Goal: Task Accomplishment & Management: Manage account settings

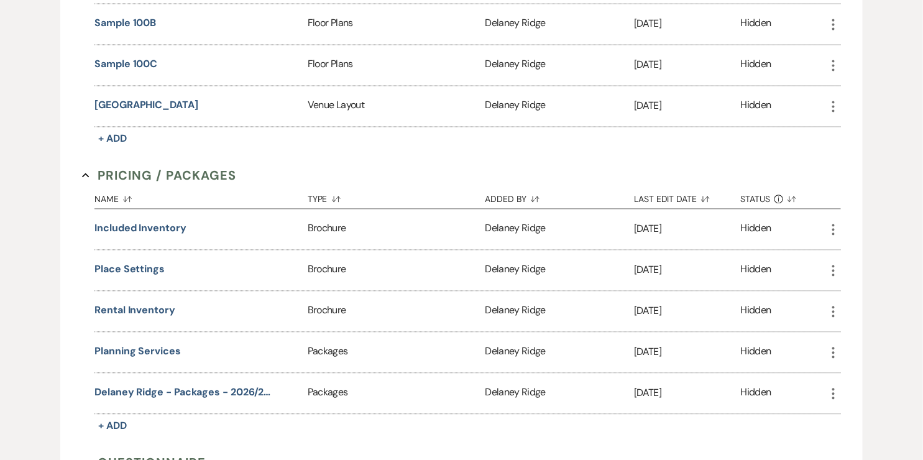
scroll to position [867, 0]
click at [148, 219] on button "Included Inventory" at bounding box center [140, 226] width 92 height 15
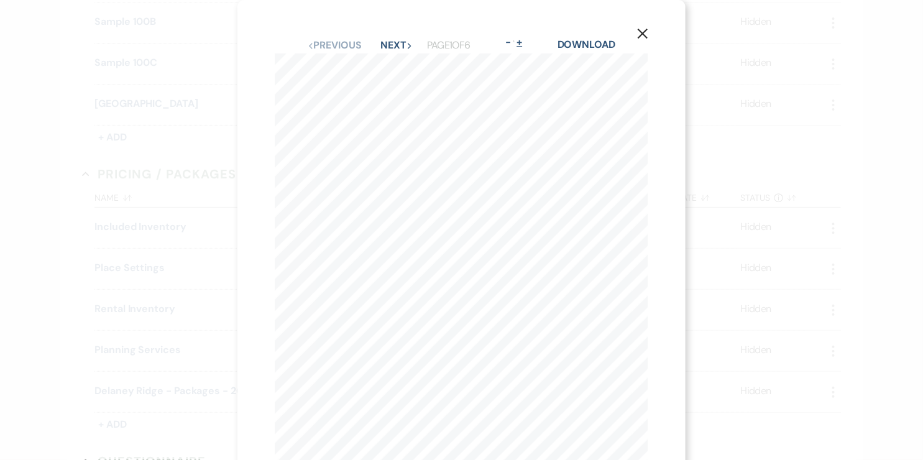
click at [525, 42] on button "+" at bounding box center [520, 42] width 10 height 10
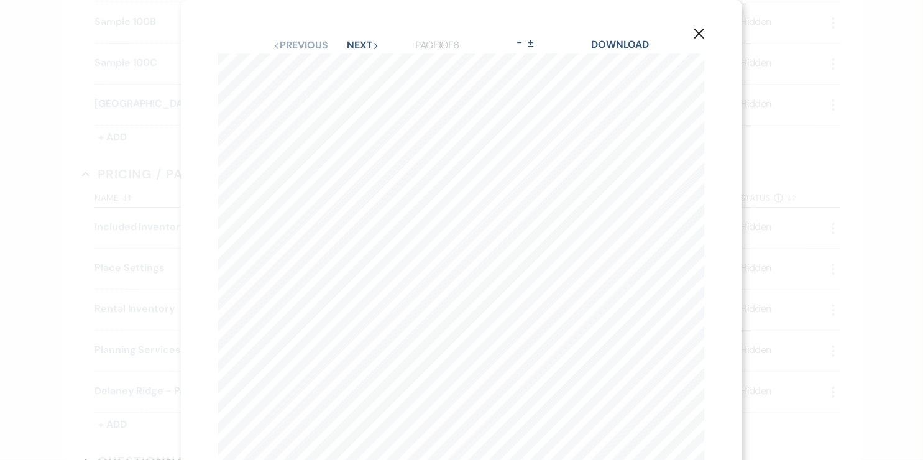
click at [536, 44] on button "+" at bounding box center [531, 42] width 10 height 10
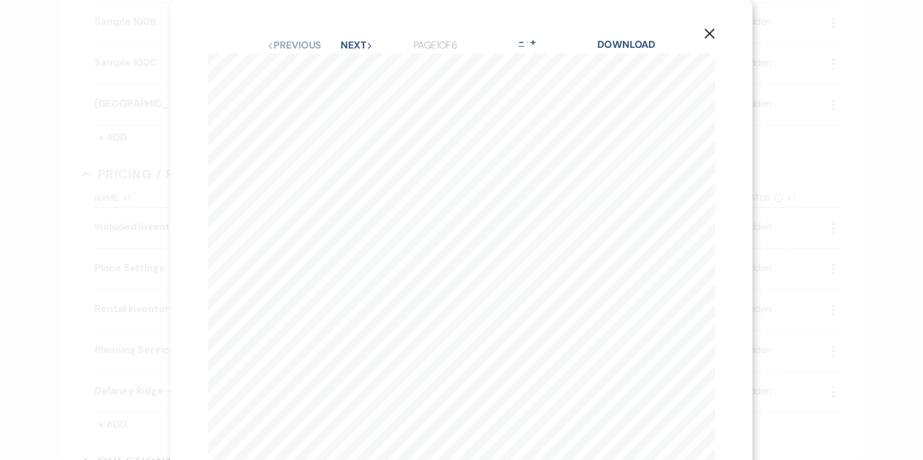
click at [523, 39] on button "-" at bounding box center [522, 42] width 10 height 10
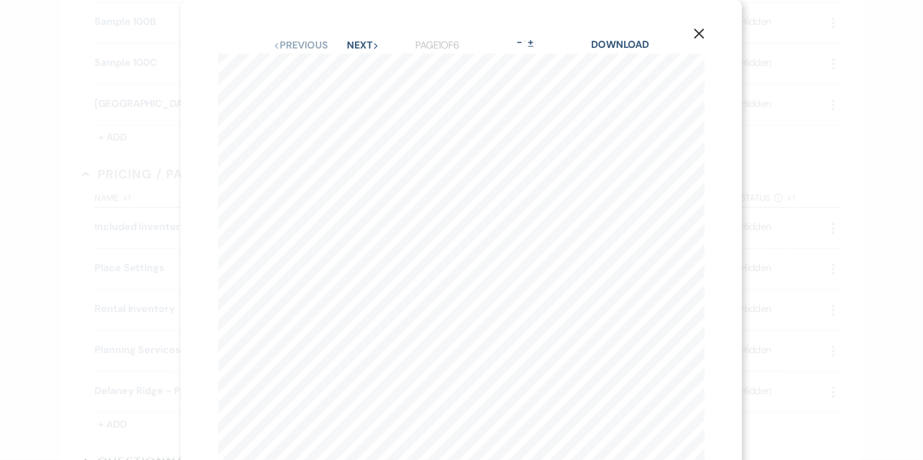
click at [535, 44] on button "+" at bounding box center [531, 42] width 10 height 10
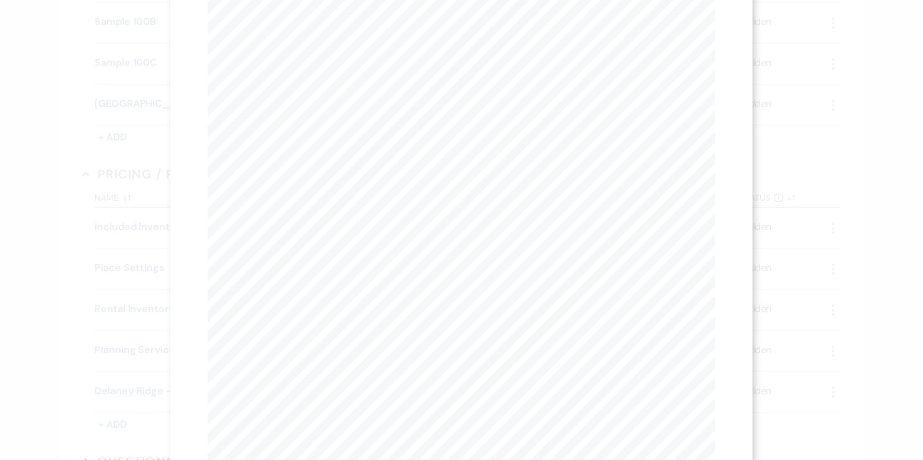
scroll to position [0, 0]
click at [361, 47] on button "Next Next" at bounding box center [357, 45] width 32 height 10
click at [365, 44] on button "Next Next" at bounding box center [356, 45] width 32 height 10
click at [355, 44] on button "Next Next" at bounding box center [356, 45] width 32 height 10
click at [362, 41] on button "Next Next" at bounding box center [356, 45] width 32 height 10
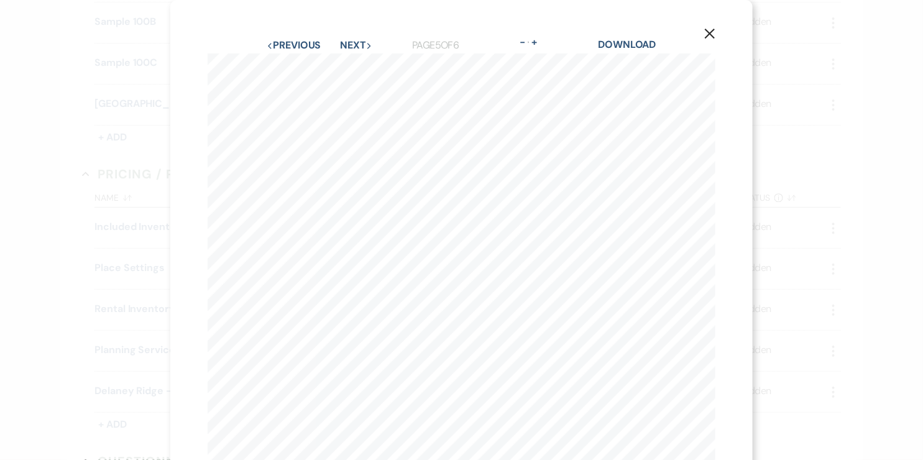
click at [370, 38] on div "Previous Previous Next Next Page 5 of 6 - Zoom + Download" at bounding box center [462, 45] width 508 height 16
click at [364, 40] on button "Next Next" at bounding box center [356, 45] width 32 height 10
click at [719, 37] on button "X" at bounding box center [710, 33] width 19 height 22
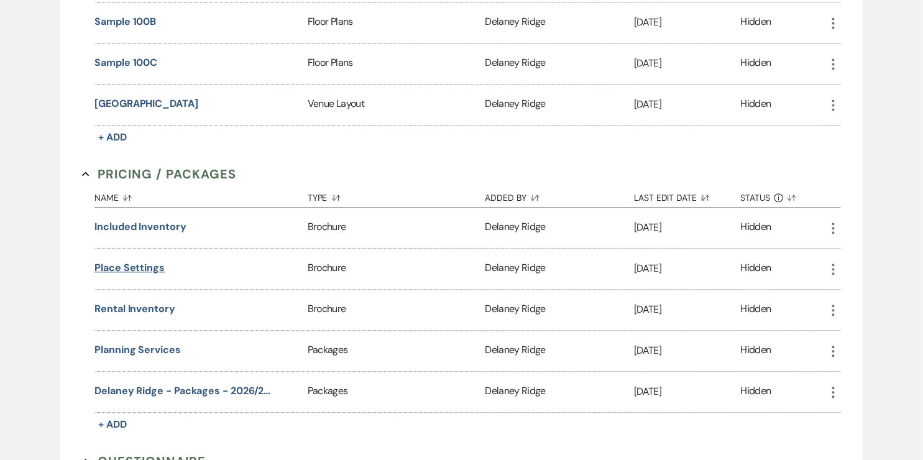
click at [149, 262] on button "Place Settings" at bounding box center [129, 267] width 70 height 15
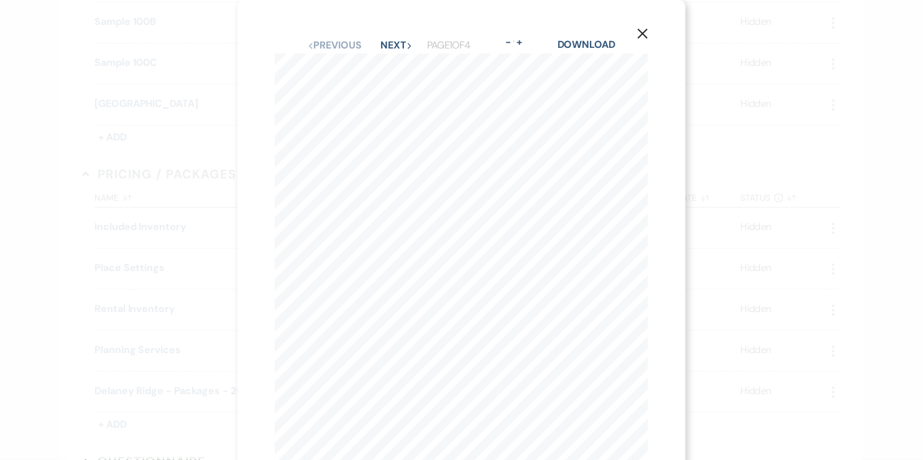
scroll to position [1, 0]
click at [404, 40] on button "Next Next" at bounding box center [397, 44] width 32 height 10
click at [389, 43] on button "Next Next" at bounding box center [396, 45] width 32 height 10
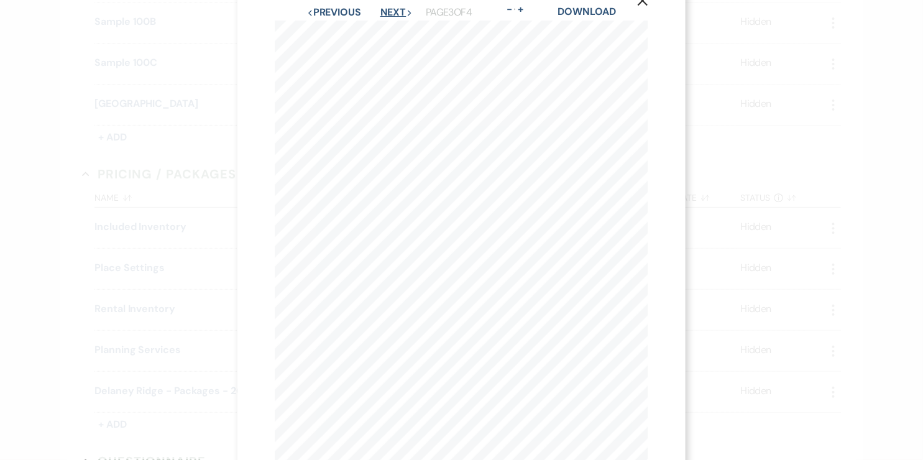
click at [402, 14] on button "Next Next" at bounding box center [396, 12] width 32 height 10
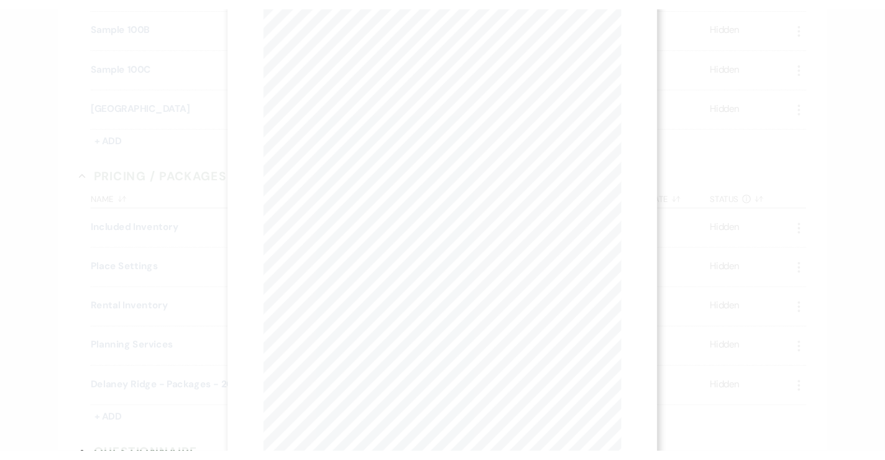
scroll to position [0, 0]
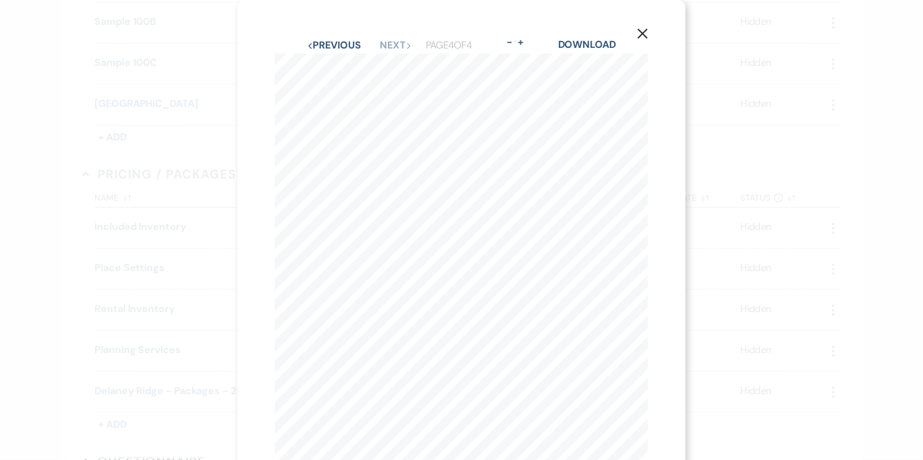
click at [646, 33] on icon "X" at bounding box center [642, 33] width 11 height 11
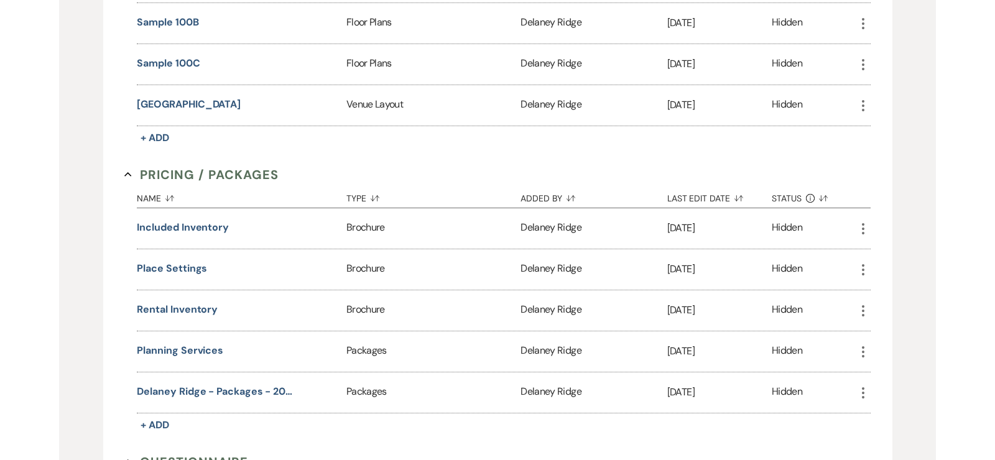
scroll to position [867, 0]
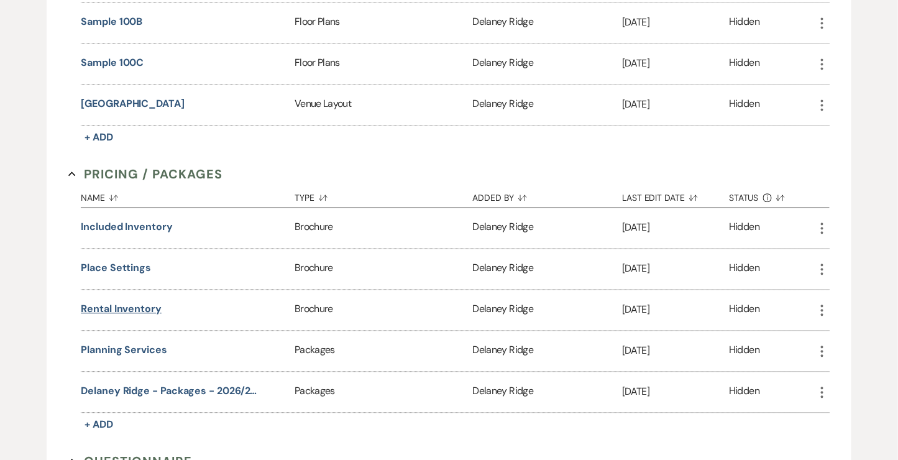
click at [125, 301] on button "Rental Inventory" at bounding box center [121, 308] width 81 height 15
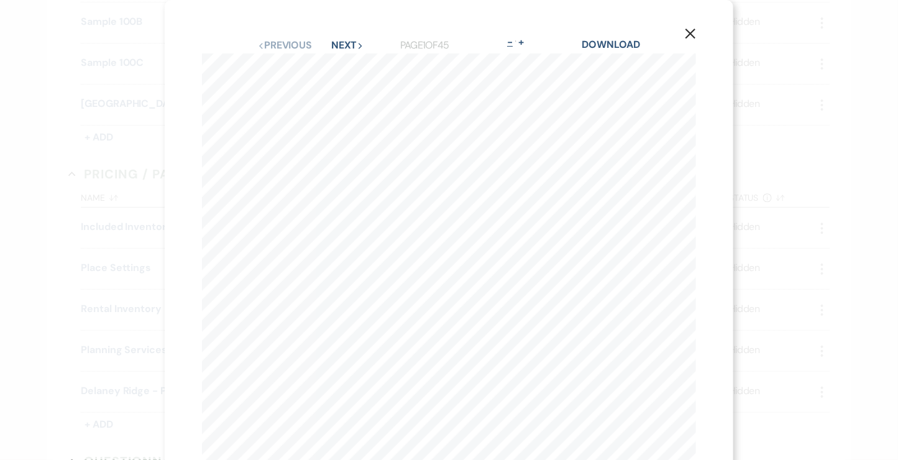
click at [510, 40] on button "-" at bounding box center [510, 42] width 10 height 10
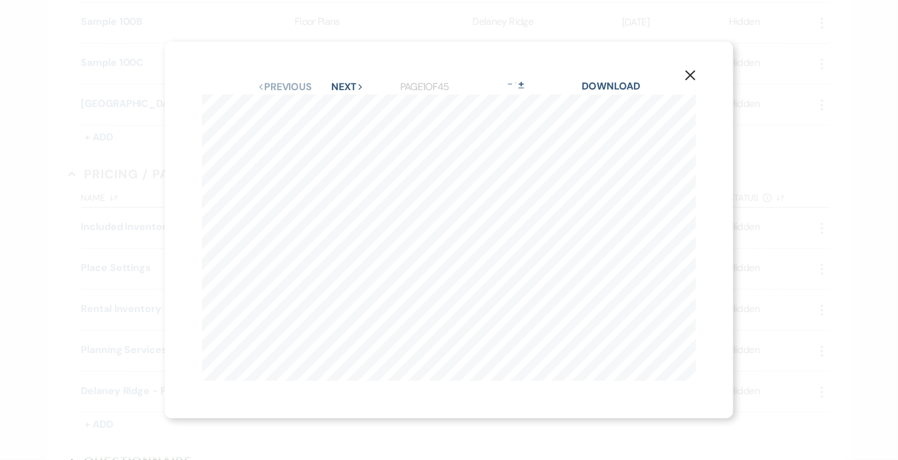
click at [526, 88] on button "+" at bounding box center [522, 84] width 10 height 10
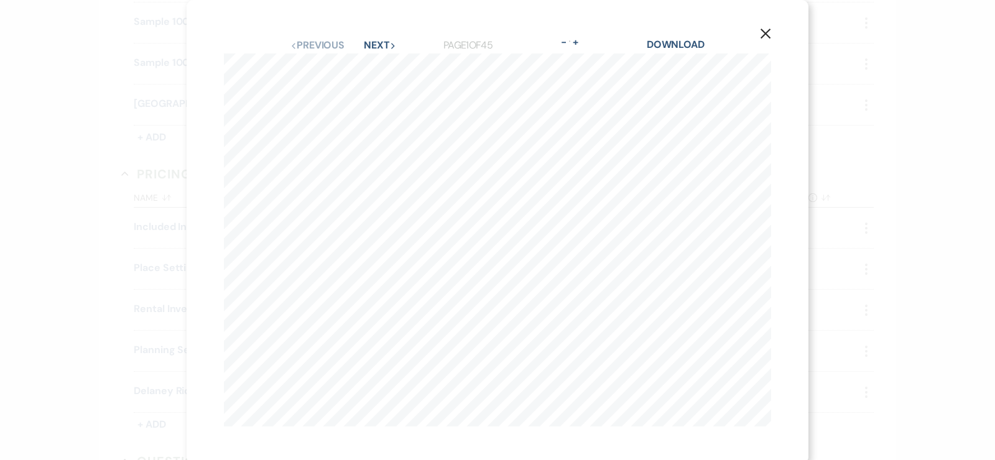
scroll to position [3, 0]
click at [386, 45] on button "Next Next" at bounding box center [380, 42] width 32 height 10
click at [386, 45] on button "Next Next" at bounding box center [379, 45] width 32 height 10
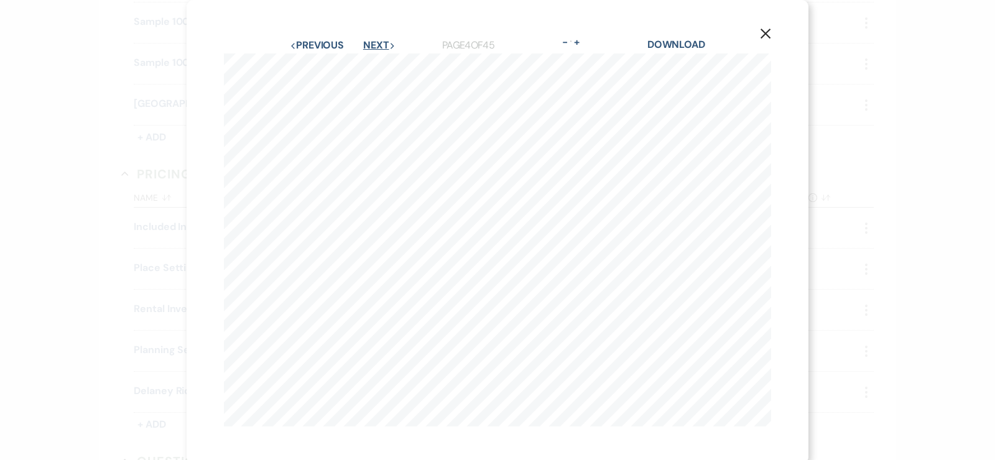
click at [386, 45] on button "Next Next" at bounding box center [379, 45] width 32 height 10
click at [379, 45] on button "Next Next" at bounding box center [379, 45] width 32 height 10
click at [371, 48] on button "Next Next" at bounding box center [379, 45] width 32 height 10
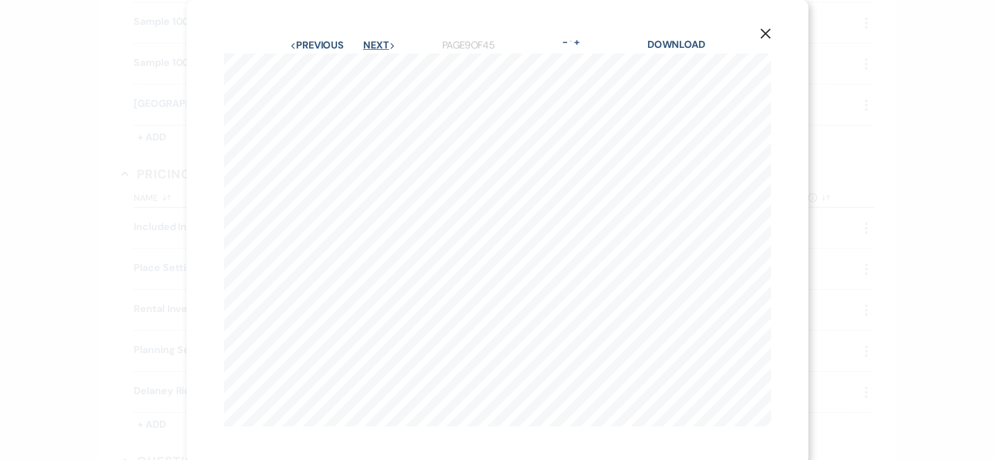
click at [371, 48] on button "Next Next" at bounding box center [379, 45] width 32 height 10
click at [370, 50] on button "Next Next" at bounding box center [378, 45] width 32 height 10
click at [370, 50] on button "Next Next" at bounding box center [379, 45] width 32 height 10
click at [379, 42] on button "Next Next" at bounding box center [378, 45] width 32 height 10
click at [379, 43] on button "Next Next" at bounding box center [378, 45] width 32 height 10
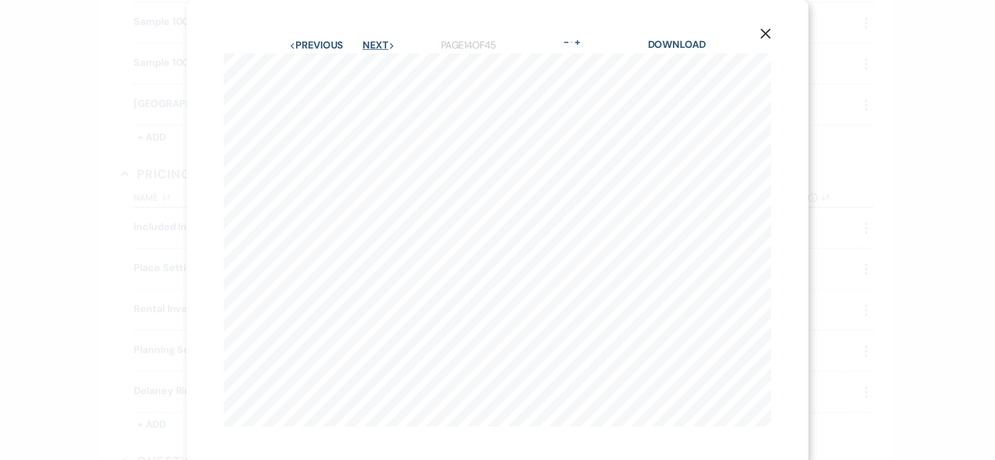
click at [379, 43] on button "Next Next" at bounding box center [378, 45] width 32 height 10
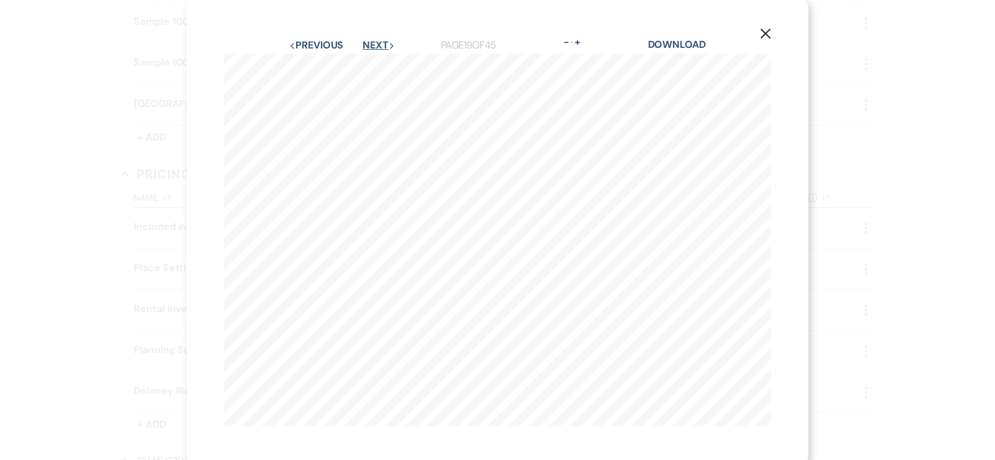
click at [375, 45] on button "Next Next" at bounding box center [378, 45] width 32 height 10
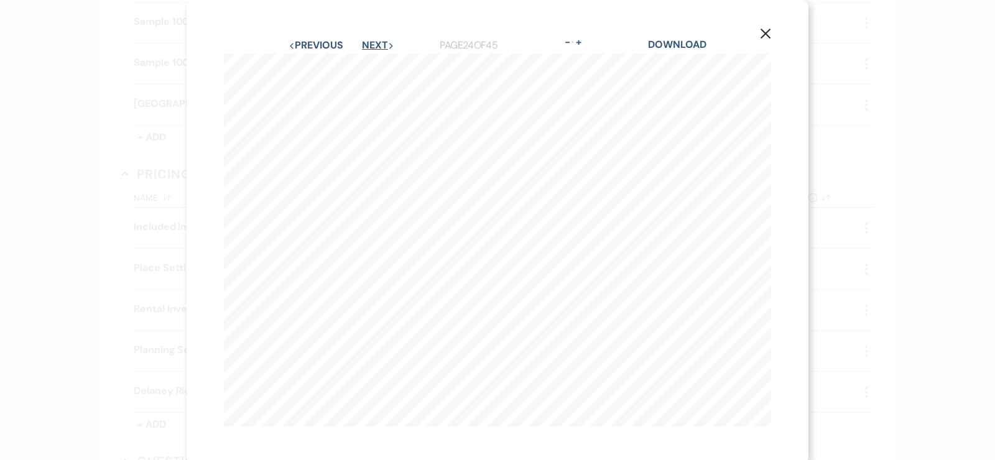
click at [375, 45] on button "Next Next" at bounding box center [378, 45] width 32 height 10
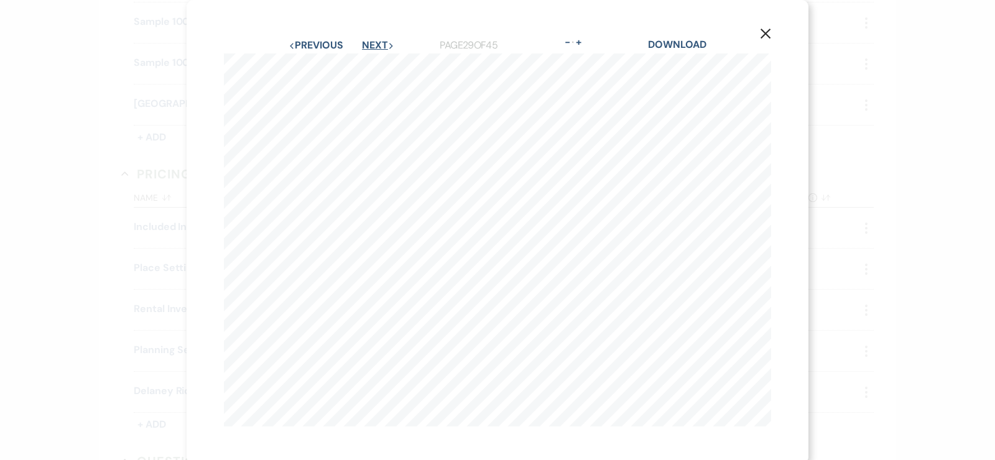
click at [375, 45] on button "Next Next" at bounding box center [378, 45] width 32 height 10
click at [375, 46] on button "Next Next" at bounding box center [378, 45] width 32 height 10
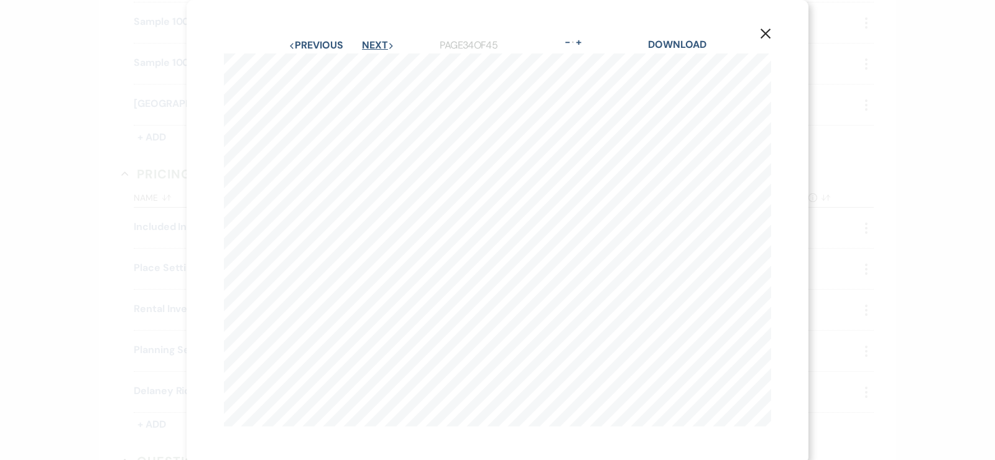
click at [375, 45] on button "Next Next" at bounding box center [378, 45] width 32 height 10
click at [772, 37] on button "X" at bounding box center [765, 33] width 19 height 22
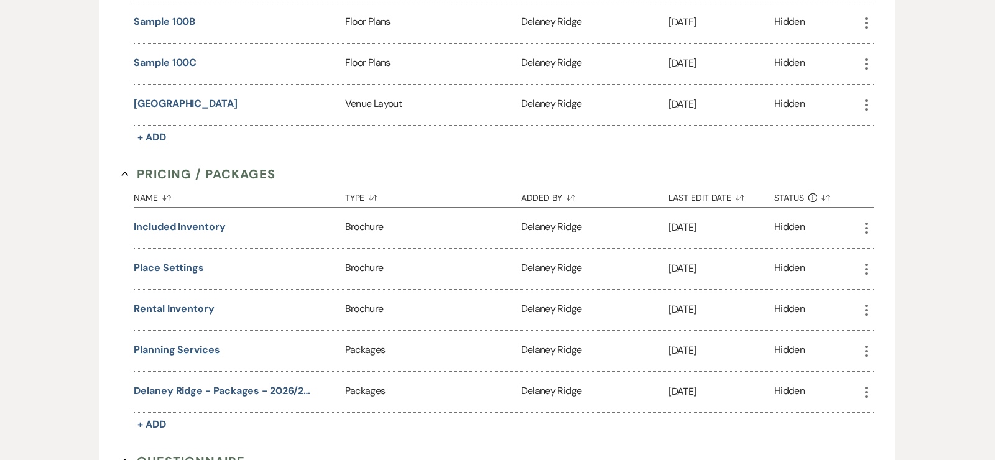
click at [182, 343] on button "Planning Services" at bounding box center [177, 350] width 86 height 15
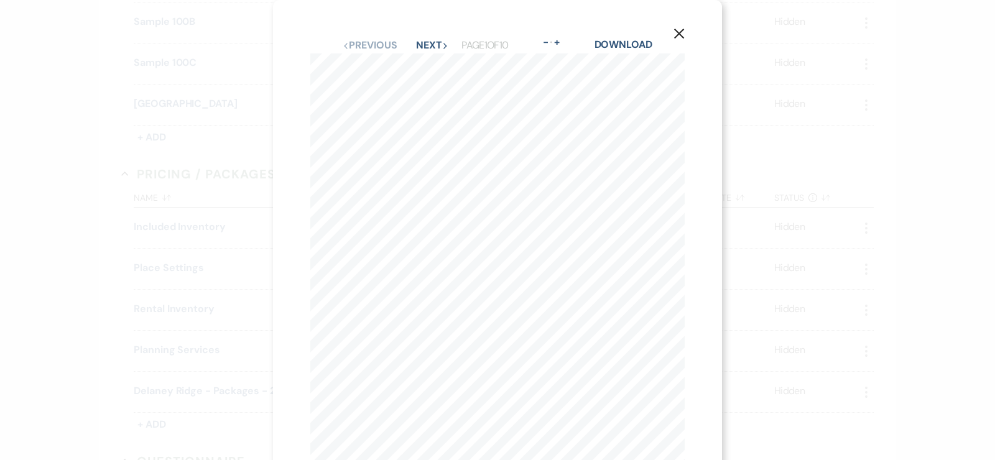
click at [676, 37] on use "button" at bounding box center [679, 34] width 10 height 10
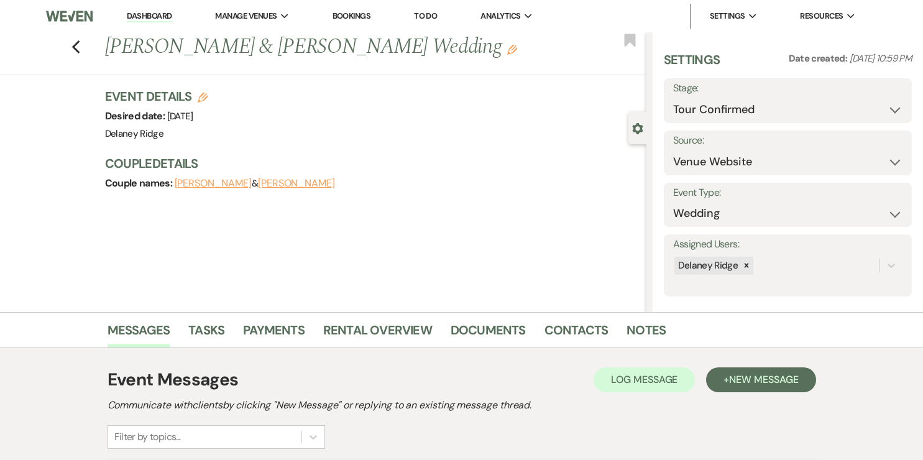
select select "4"
select select "5"
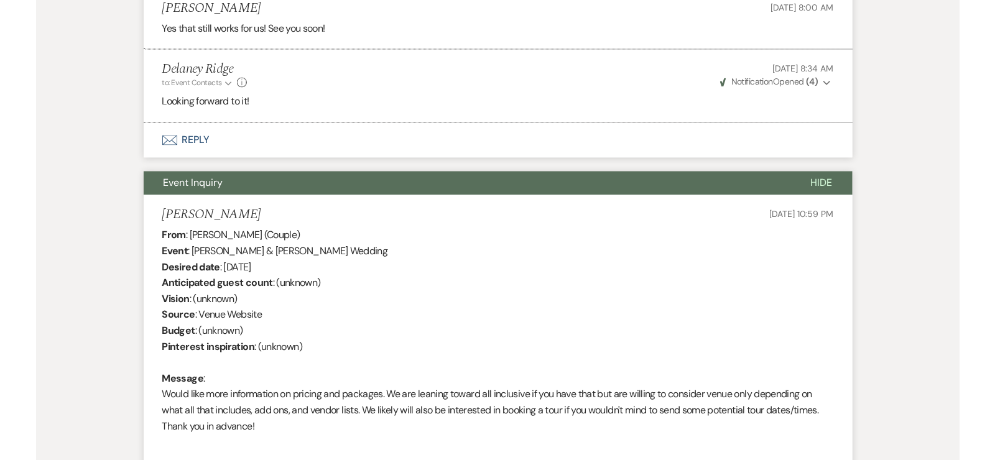
scroll to position [597, 0]
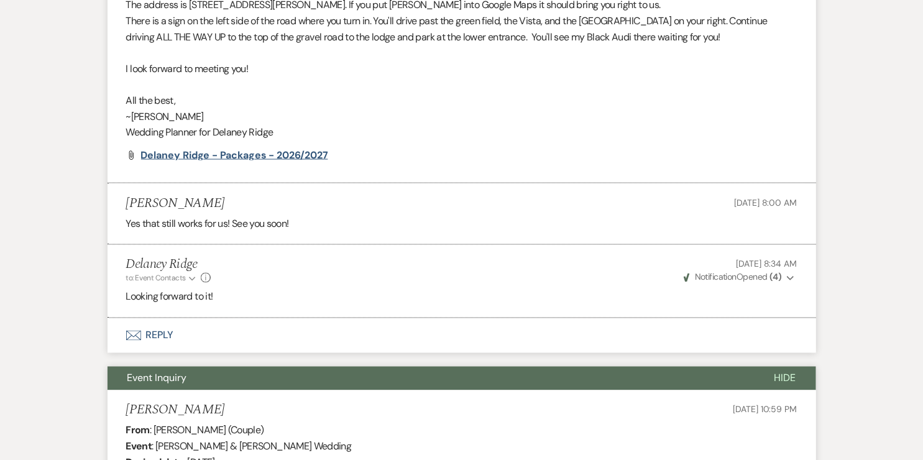
click at [279, 162] on span "Delaney Ridge - Packages - 2026/2027" at bounding box center [234, 155] width 187 height 13
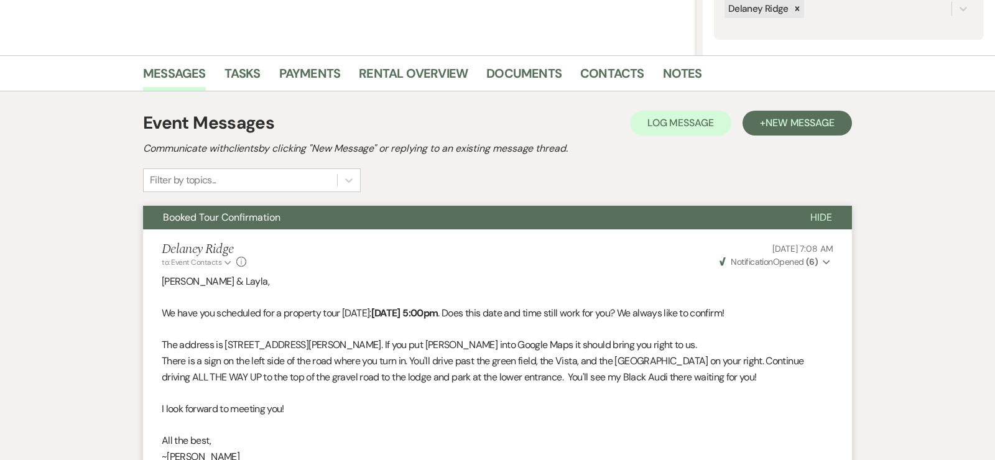
scroll to position [0, 0]
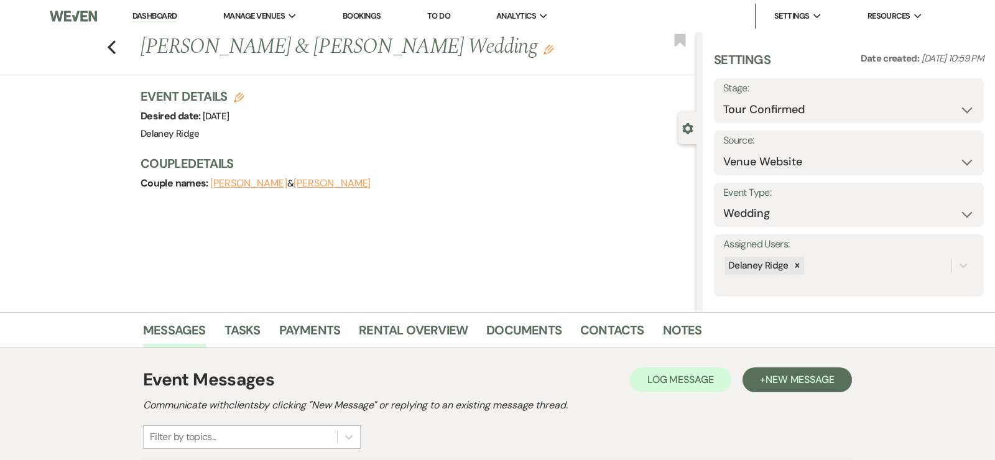
select select "4"
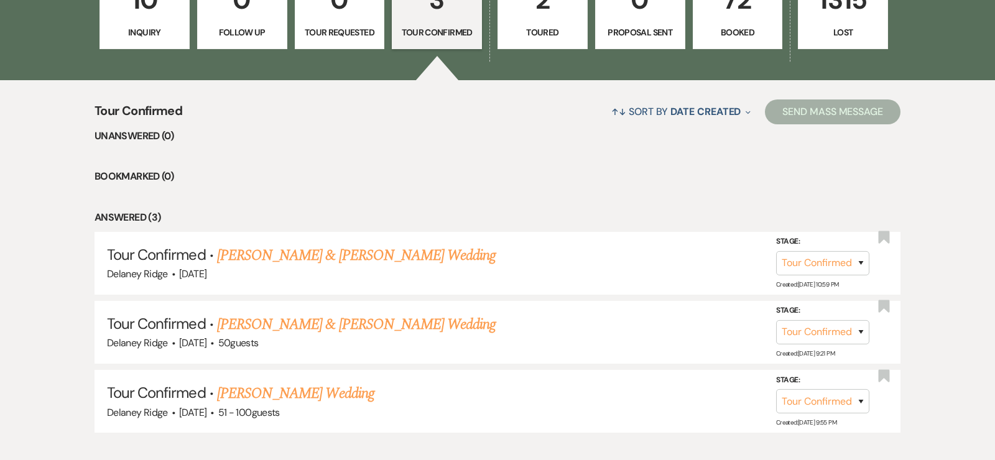
scroll to position [346, 0]
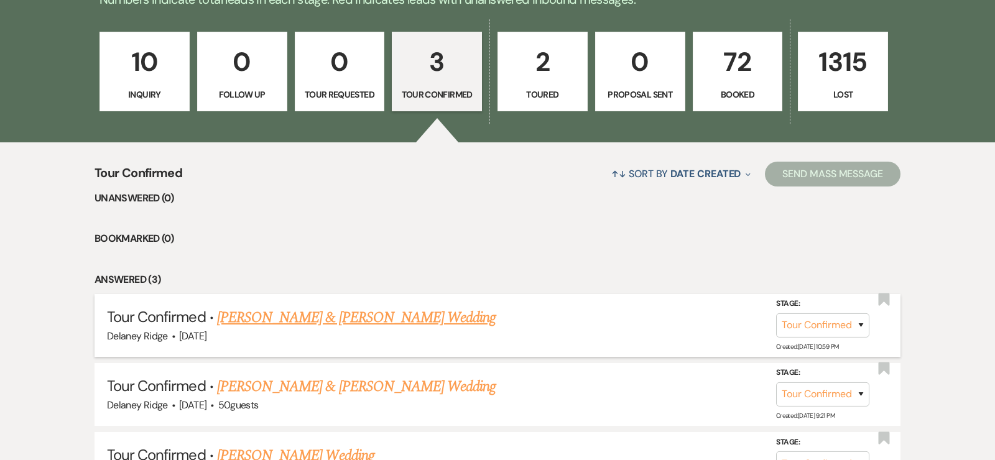
click at [449, 312] on link "Daniel Mueller & Layla Campbell's Wedding" at bounding box center [356, 317] width 278 height 22
select select "4"
select select "5"
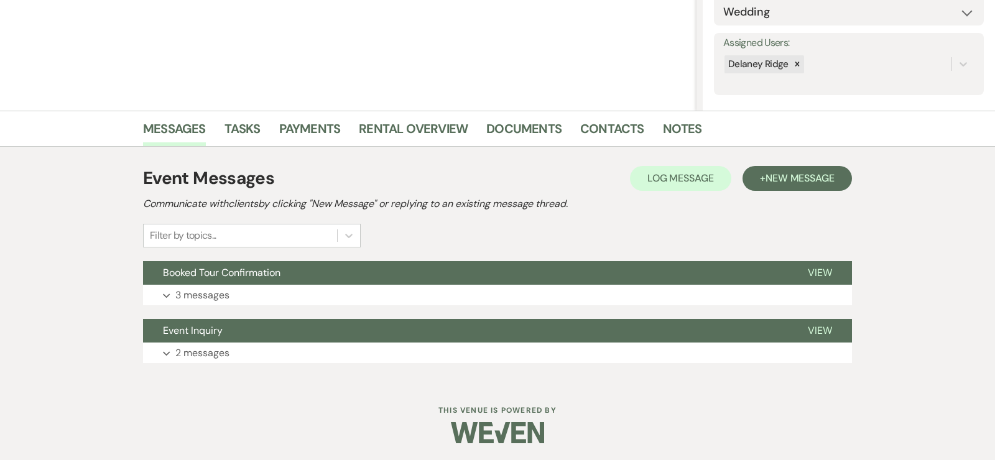
scroll to position [200, 0]
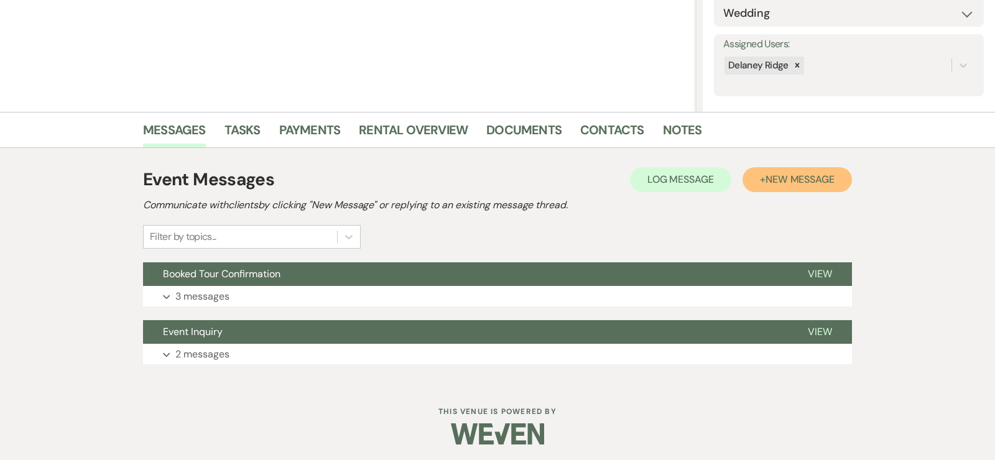
click at [816, 173] on span "New Message" at bounding box center [799, 179] width 69 height 13
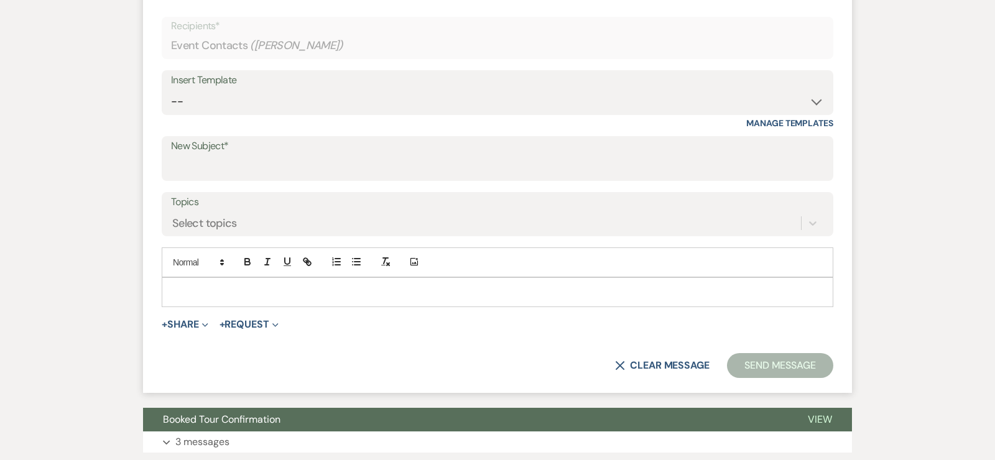
scroll to position [525, 0]
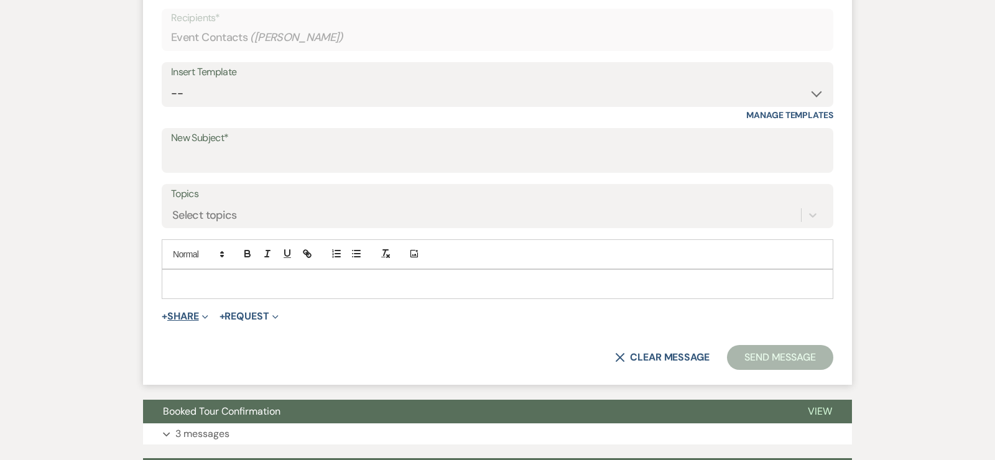
click at [199, 311] on button "+ Share Expand" at bounding box center [185, 316] width 47 height 10
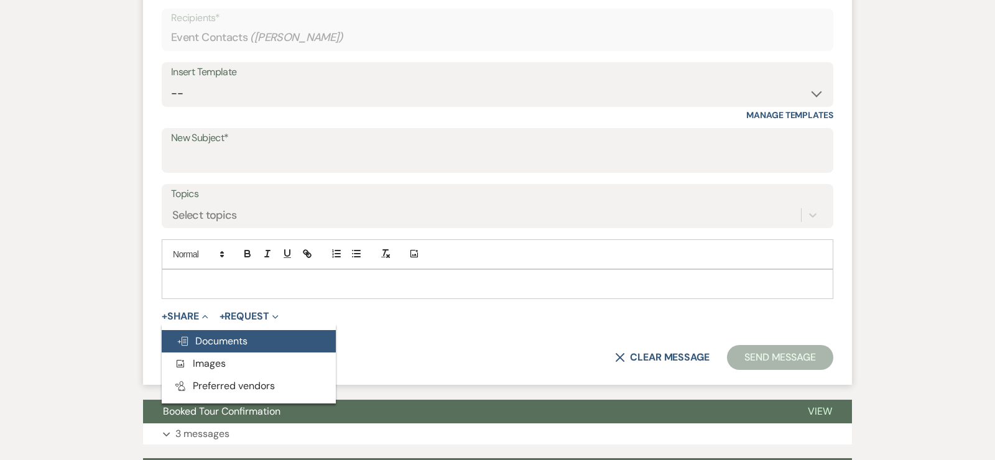
click at [221, 334] on span "Doc Upload Documents" at bounding box center [212, 340] width 71 height 13
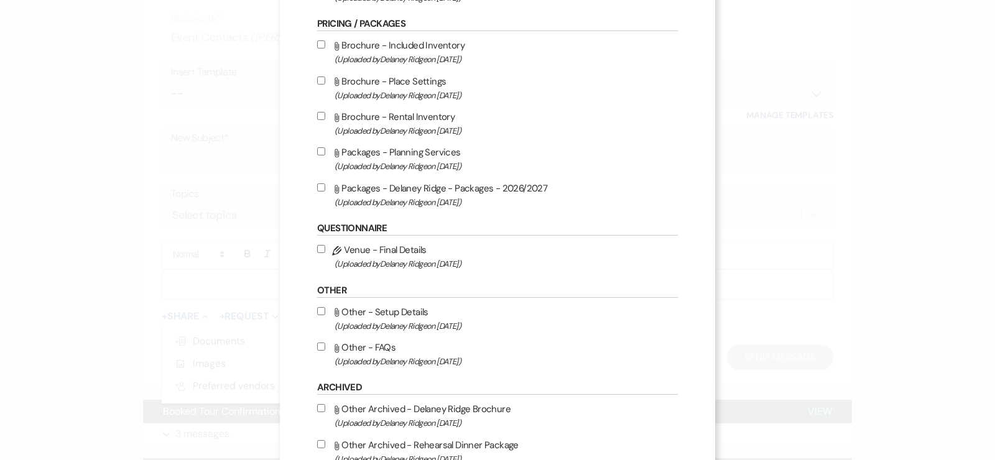
scroll to position [594, 0]
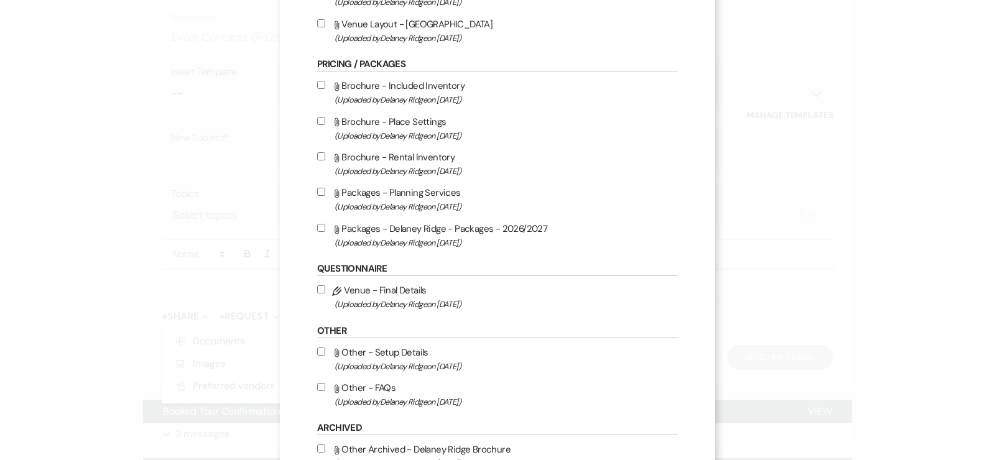
click at [318, 88] on input "Attach File Brochure - Included Inventory (Uploaded by Delaney Ridge on Aug 23r…" at bounding box center [321, 85] width 8 height 8
checkbox input "true"
click at [320, 121] on input "Attach File Brochure - Place Settings (Uploaded by Delaney Ridge on Aug 23rd, 2…" at bounding box center [321, 121] width 8 height 8
checkbox input "true"
click at [324, 160] on input "Attach File Brochure - Rental Inventory (Uploaded by Delaney Ridge on Aug 24th,…" at bounding box center [321, 156] width 8 height 8
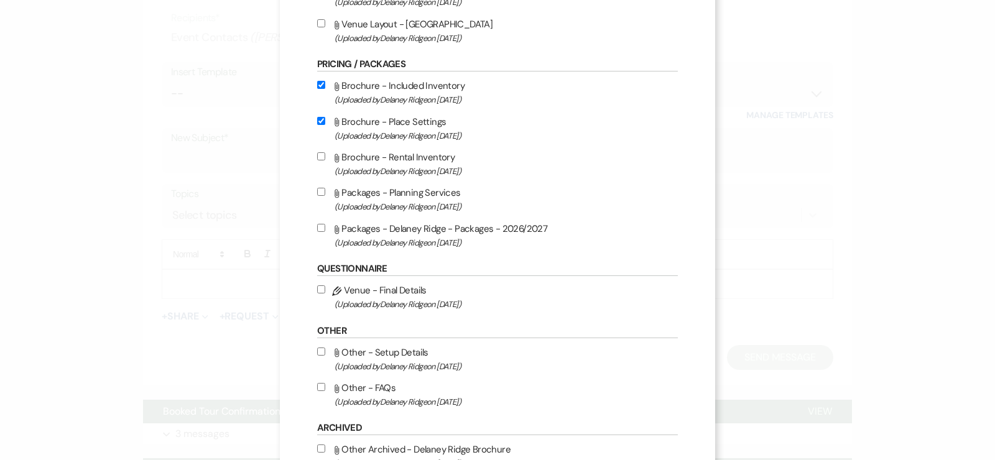
checkbox input "true"
click at [323, 193] on input "Attach File Packages - Planning Services (Uploaded by Delaney Ridge on Jul 3rd,…" at bounding box center [321, 192] width 8 height 8
checkbox input "true"
click at [321, 230] on input "Attach File Packages - Delaney Ridge - Packages - 2026/2027 (Uploaded by Delane…" at bounding box center [321, 228] width 8 height 8
checkbox input "true"
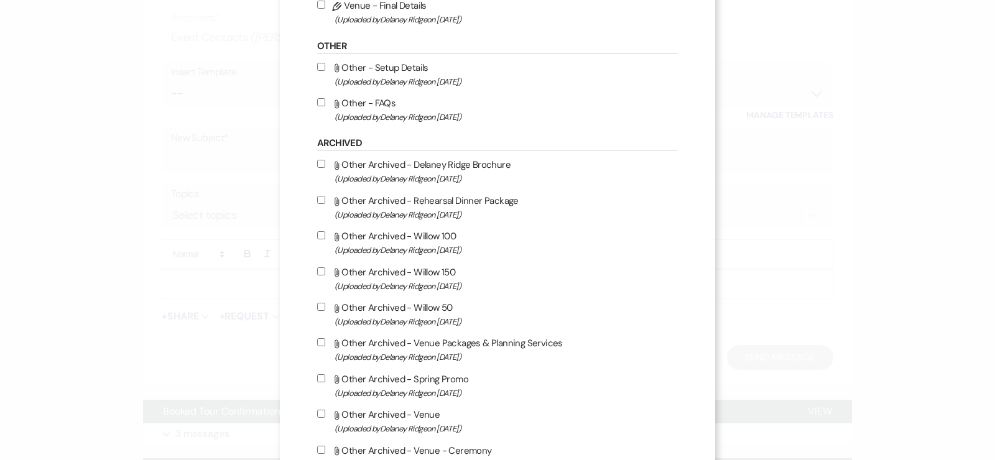
scroll to position [889, 0]
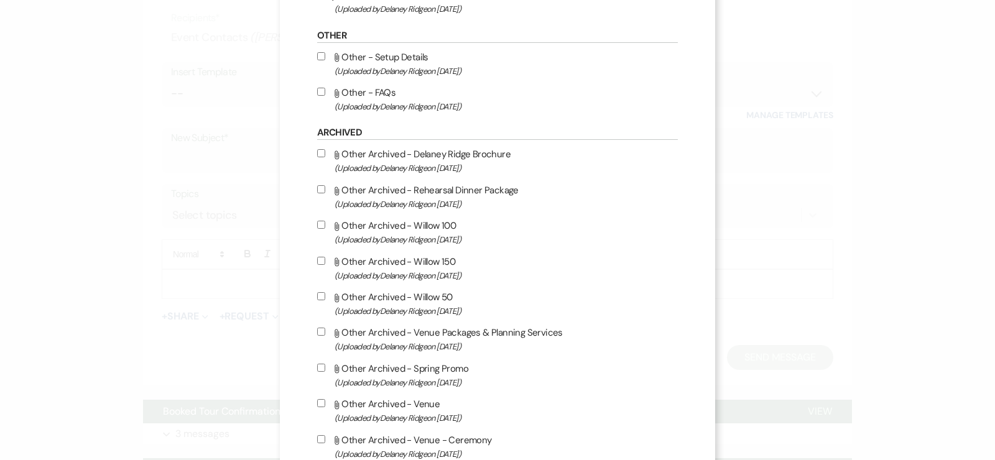
click at [320, 95] on input "Attach File Other - FAQs (Uploaded by Delaney Ridge on Jun 27th, 2024 )" at bounding box center [321, 92] width 8 height 8
checkbox input "true"
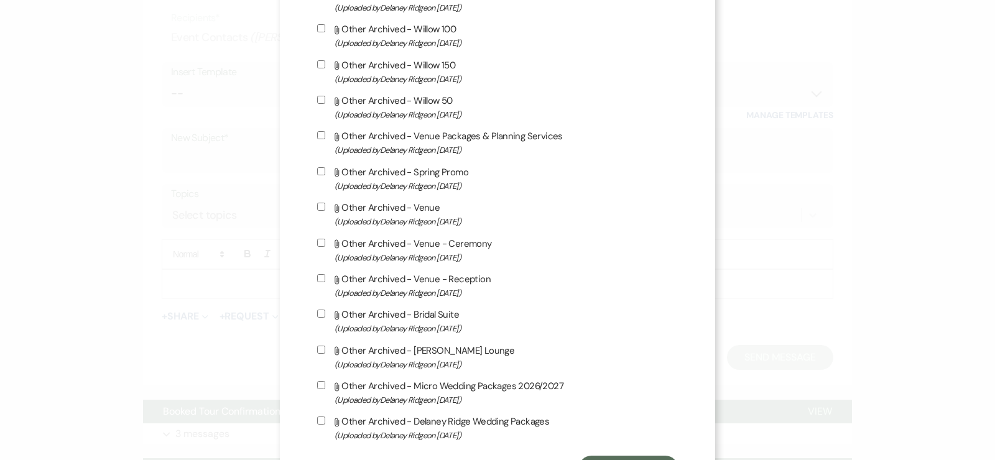
scroll to position [1148, 0]
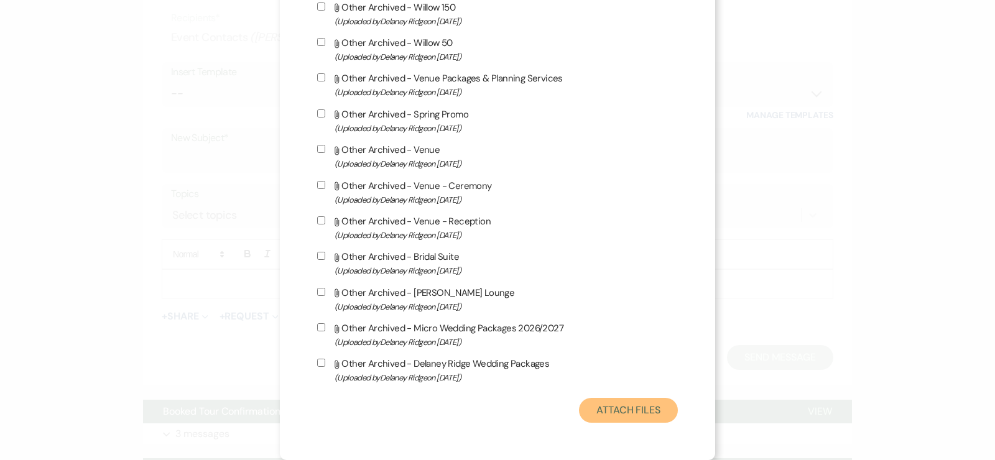
click at [641, 418] on button "Attach Files" at bounding box center [628, 410] width 99 height 25
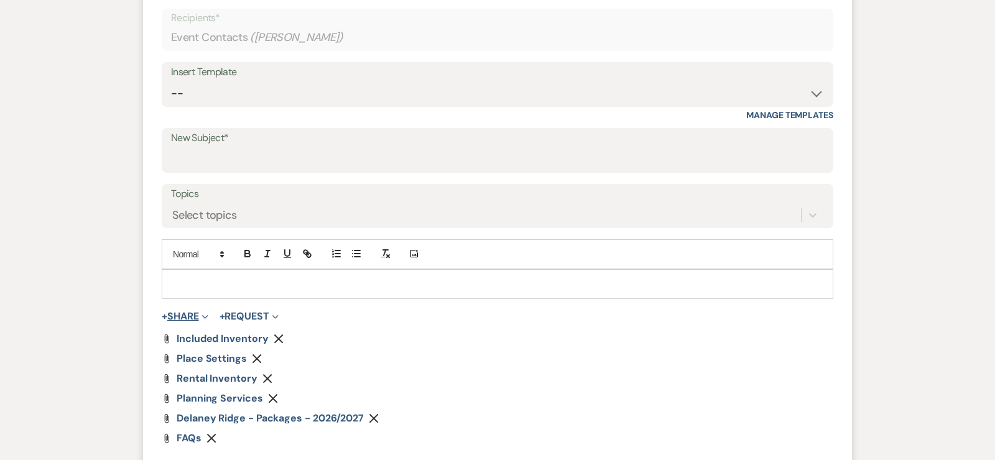
click at [203, 314] on span "Expand" at bounding box center [203, 316] width 9 height 13
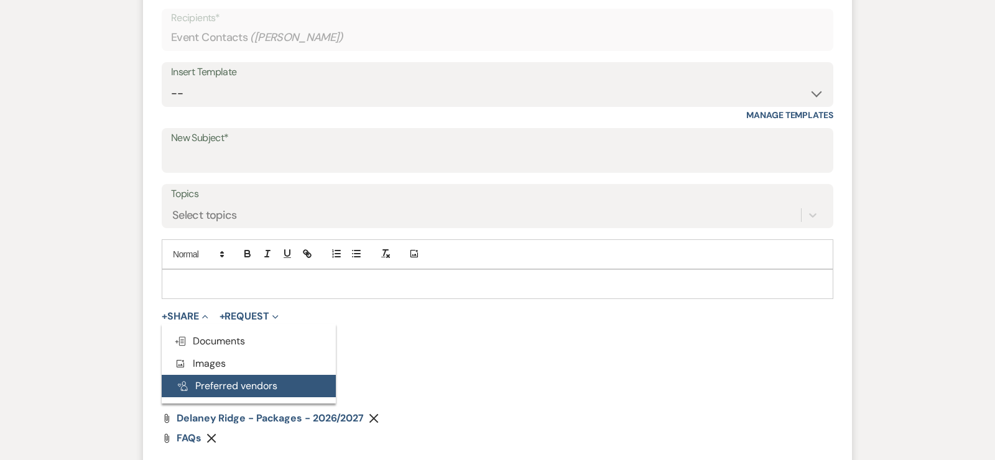
click at [245, 386] on button "Pref Vendors Preferred vendors" at bounding box center [249, 386] width 174 height 22
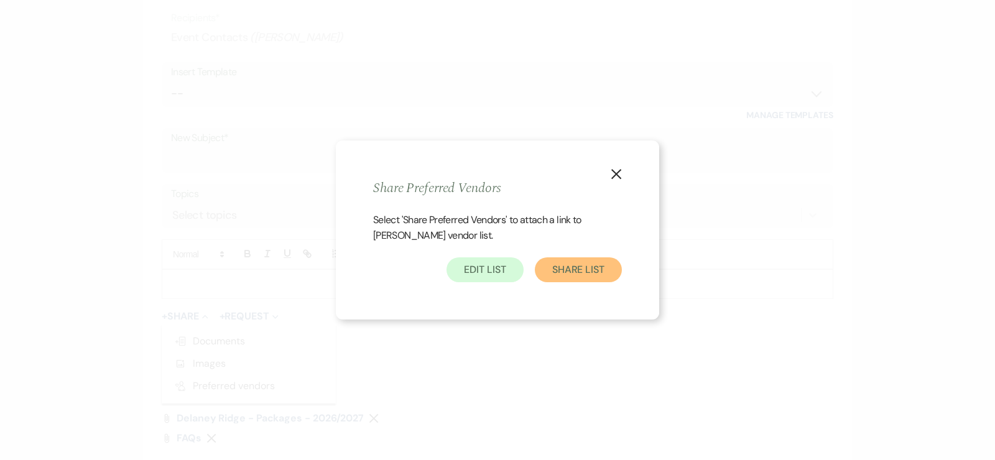
click at [556, 279] on button "Share List" at bounding box center [578, 269] width 87 height 25
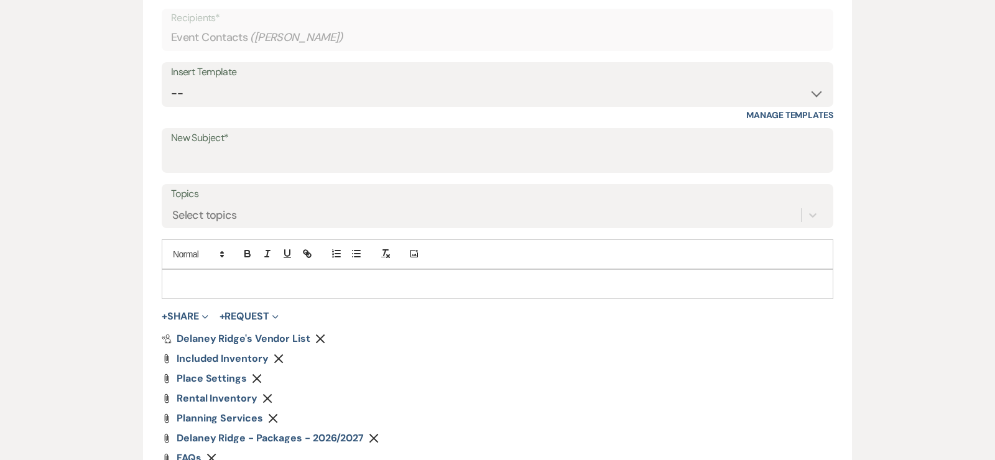
scroll to position [483, 0]
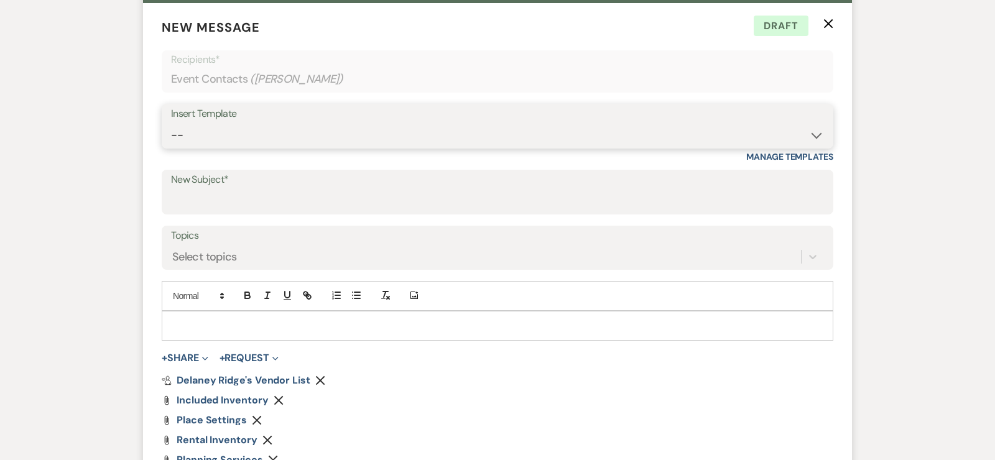
click at [823, 129] on select "-- Inquiry Follow Up - Let's Book a Tour! Booked Tour Confirmation Final Detail…" at bounding box center [497, 135] width 653 height 24
select select "1128"
click at [171, 123] on select "-- Inquiry Follow Up - Let's Book a Tour! Booked Tour Confirmation Final Detail…" at bounding box center [497, 135] width 653 height 24
type input "Tour Follow Up!"
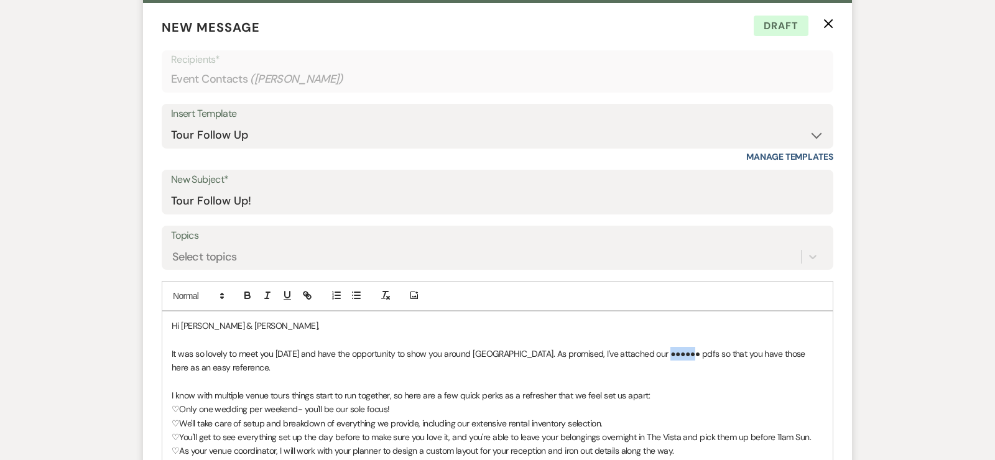
drag, startPoint x: 682, startPoint y: 346, endPoint x: 656, endPoint y: 346, distance: 25.5
click at [656, 348] on span "It was so lovely to meet you yesterday and have the opportunity to show you aro…" at bounding box center [489, 360] width 635 height 25
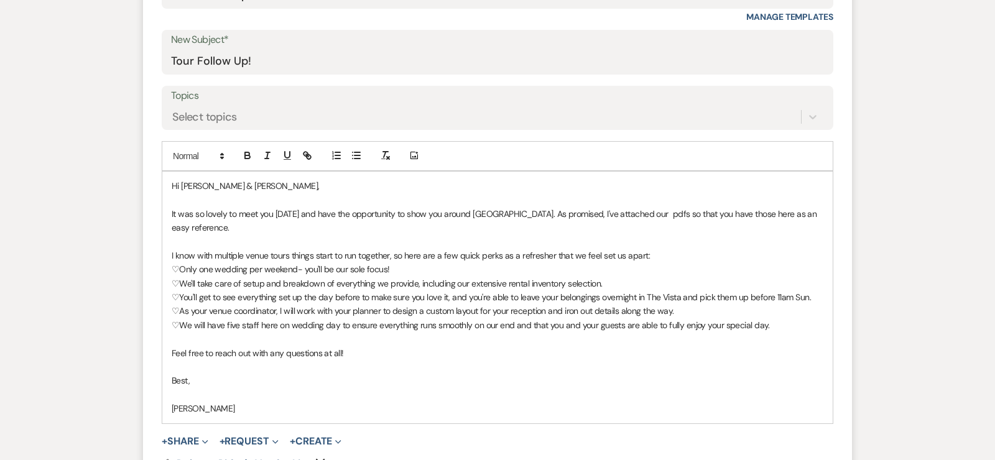
scroll to position [625, 0]
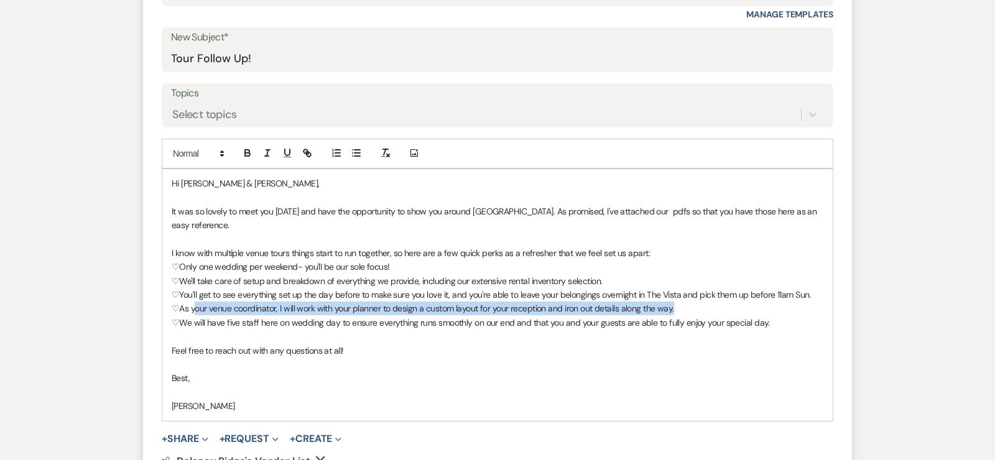
drag, startPoint x: 687, startPoint y: 305, endPoint x: 193, endPoint y: 307, distance: 494.2
click at [193, 307] on p "♡As your venue coordinator, I will work with your planner to design a custom la…" at bounding box center [497, 308] width 651 height 14
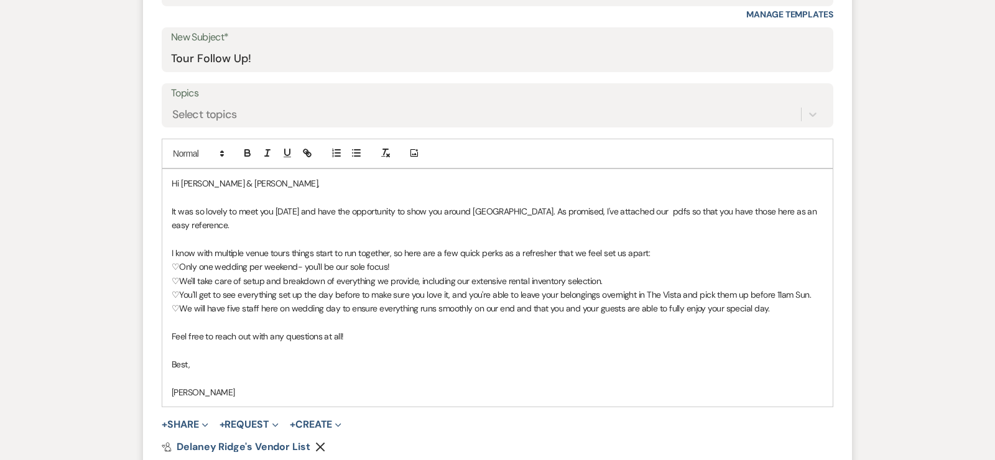
click at [783, 301] on p "♡We will have five staff here on wedding day to ensure everything runs smoothly…" at bounding box center [497, 308] width 651 height 14
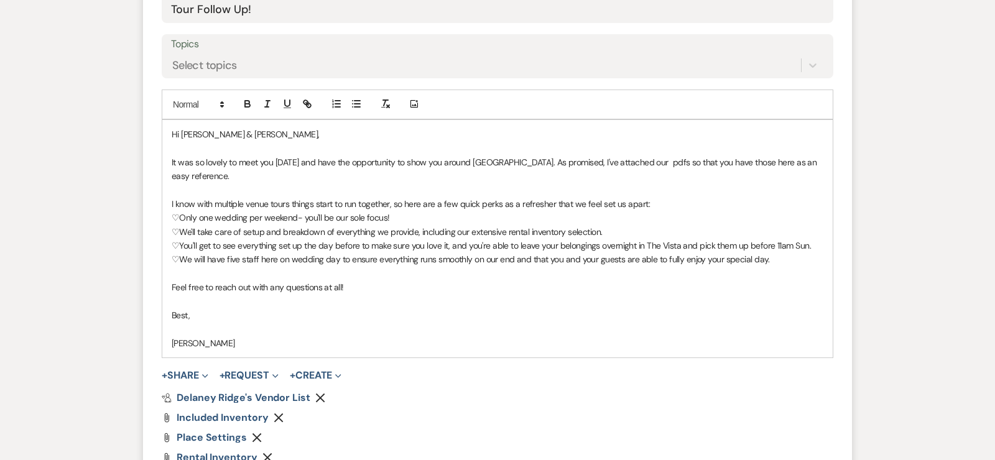
scroll to position [683, 0]
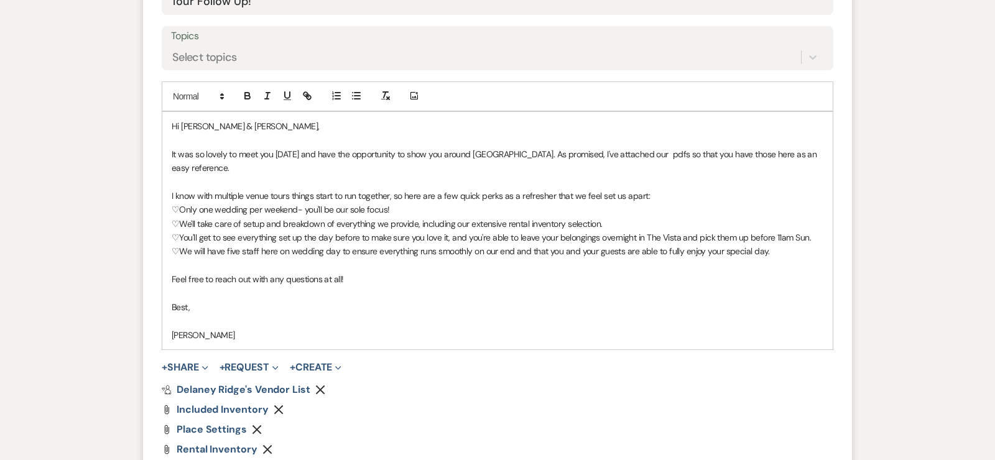
click at [191, 318] on p at bounding box center [497, 321] width 651 height 14
drag, startPoint x: 200, startPoint y: 335, endPoint x: 168, endPoint y: 335, distance: 31.1
click at [172, 335] on p "Delaney" at bounding box center [497, 335] width 651 height 14
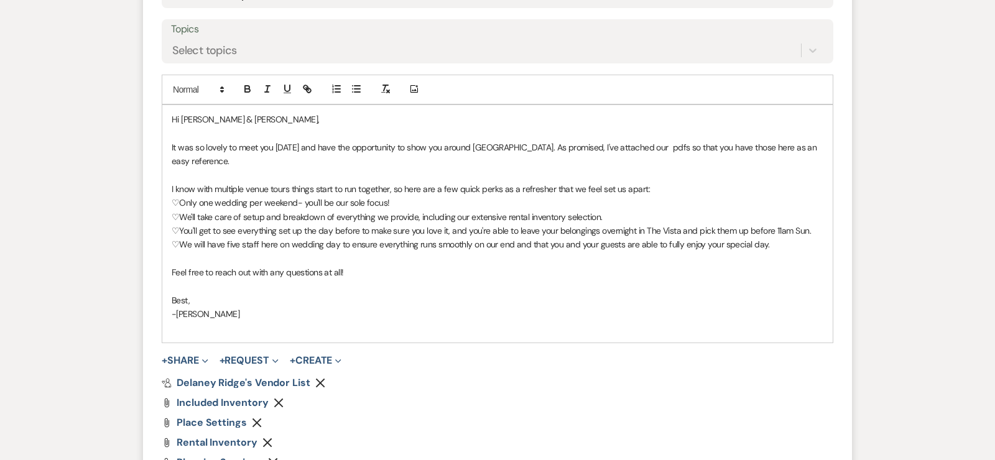
scroll to position [691, 0]
click at [657, 142] on span "It was so lovely to meet you yesterday and have the opportunity to show you aro…" at bounding box center [495, 152] width 647 height 25
click at [244, 160] on p "It was so lovely to meet you yesterday and have the opportunity to show you aro…" at bounding box center [497, 153] width 651 height 28
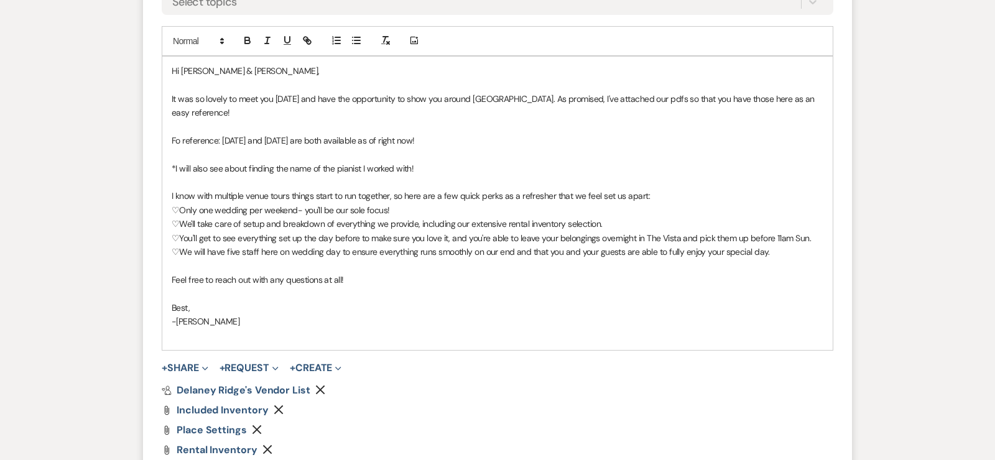
scroll to position [1067, 0]
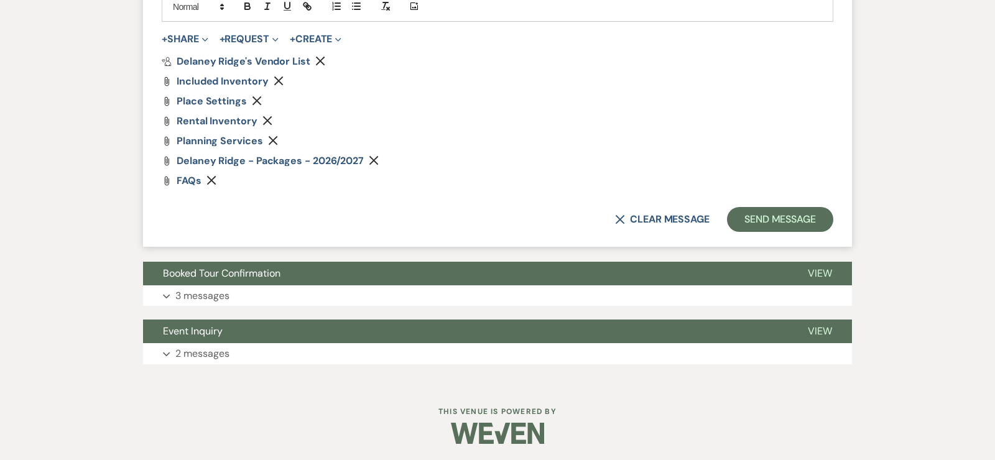
click at [510, 176] on div "Attach File FAQs Remove" at bounding box center [497, 181] width 671 height 10
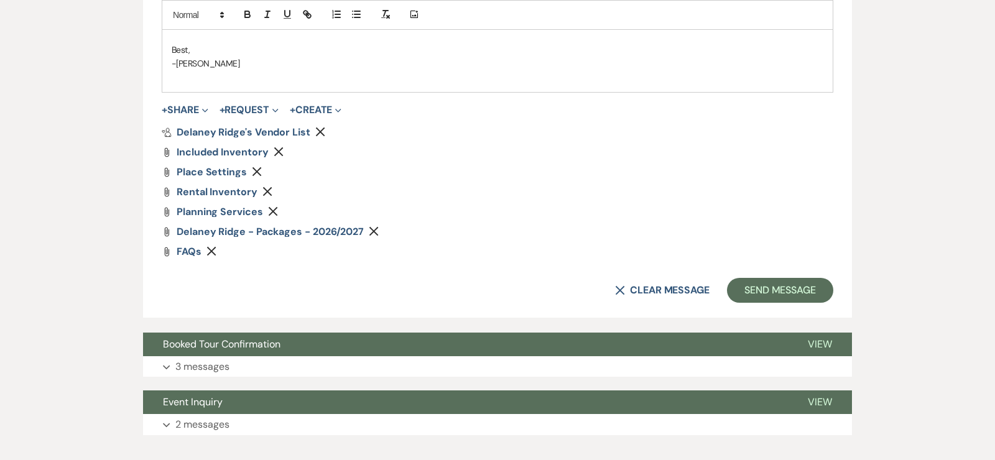
scroll to position [995, 0]
click at [789, 288] on button "Send Message" at bounding box center [780, 290] width 106 height 25
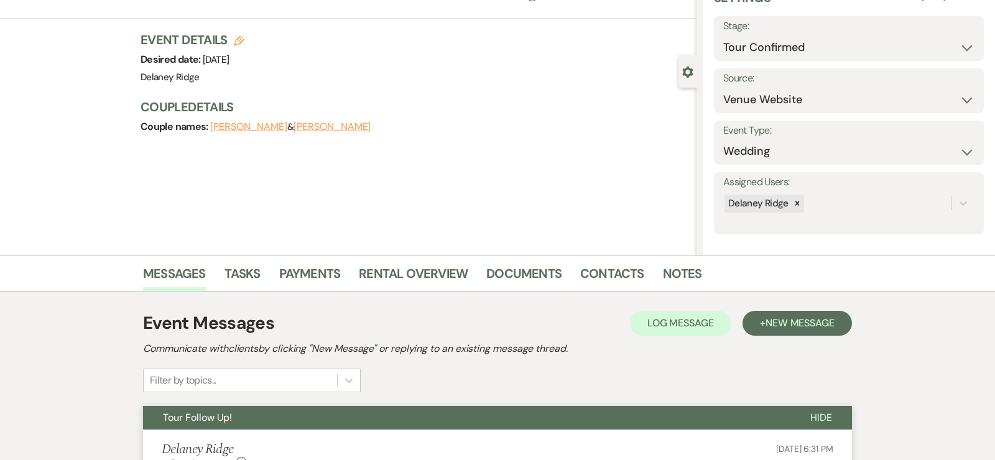
scroll to position [0, 0]
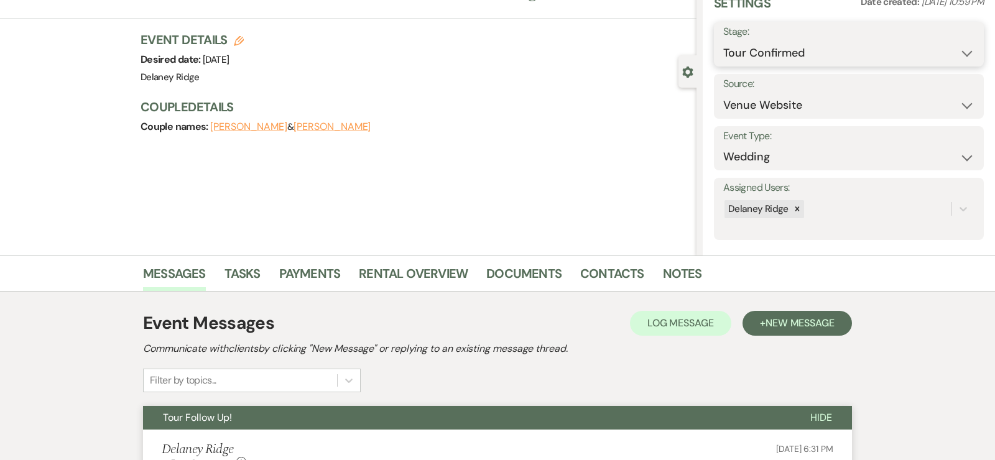
click at [816, 52] on select "Inquiry Follow Up Tour Requested Tour Confirmed Toured Proposal Sent Booked Lost" at bounding box center [848, 53] width 251 height 24
select select "5"
click at [723, 41] on select "Inquiry Follow Up Tour Requested Tour Confirmed Toured Proposal Sent Booked Lost" at bounding box center [848, 53] width 251 height 24
click at [922, 39] on button "Save" at bounding box center [955, 44] width 57 height 25
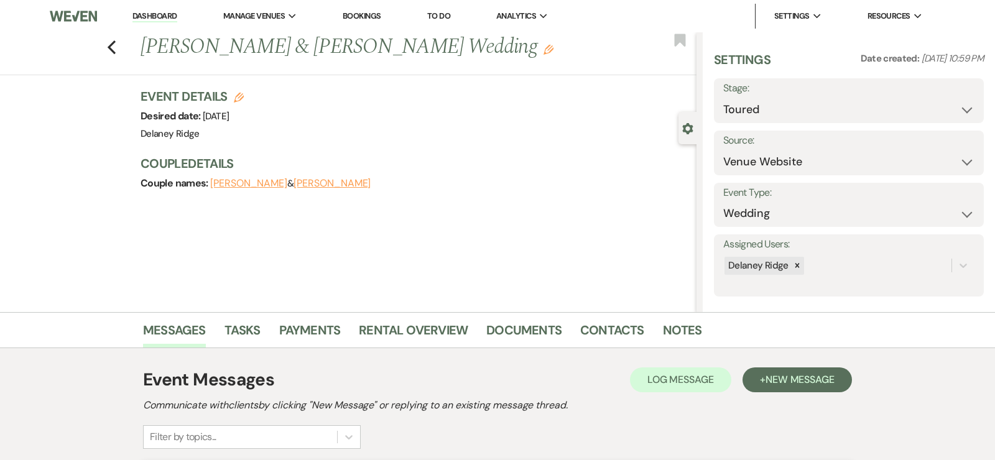
click at [164, 13] on link "Dashboard" at bounding box center [154, 17] width 45 height 12
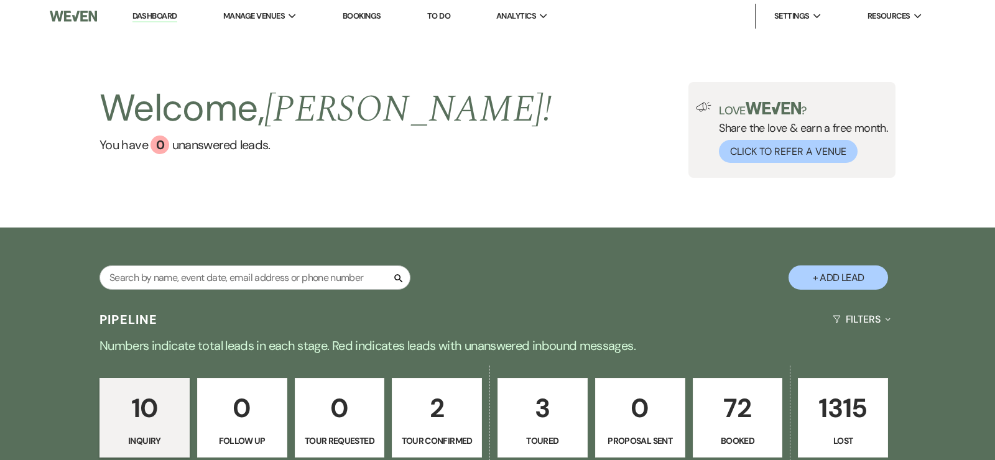
click at [421, 102] on div "Welcome, Delaney ! You have 0 unanswered lead s . Love ? Share the love & earn …" at bounding box center [497, 130] width 895 height 96
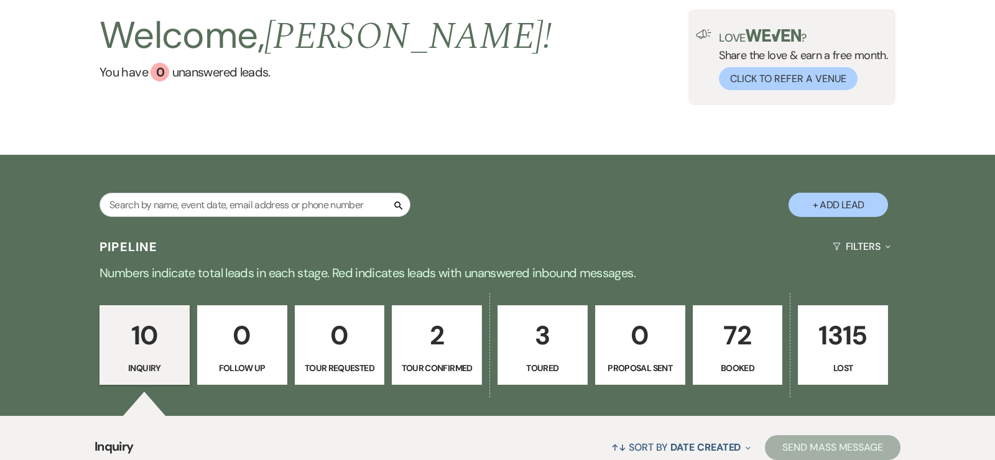
scroll to position [200, 0]
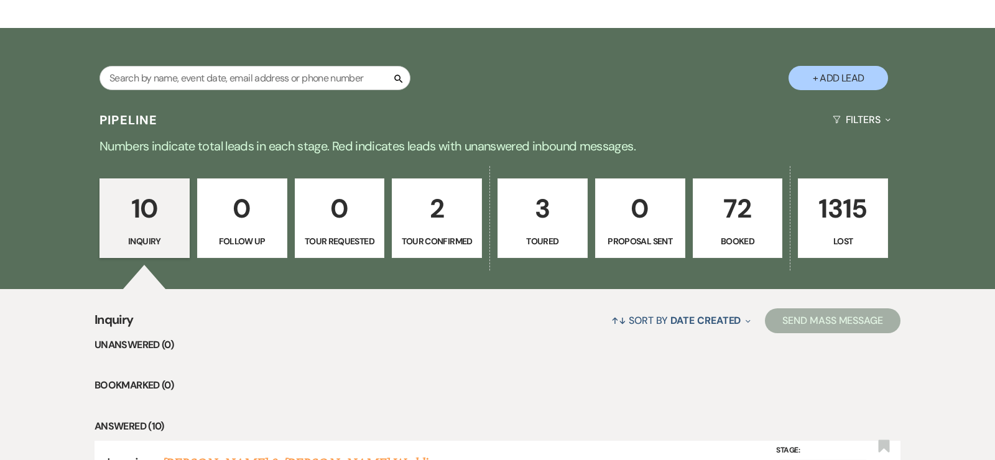
click at [559, 251] on link "3 Toured" at bounding box center [542, 218] width 90 height 80
select select "5"
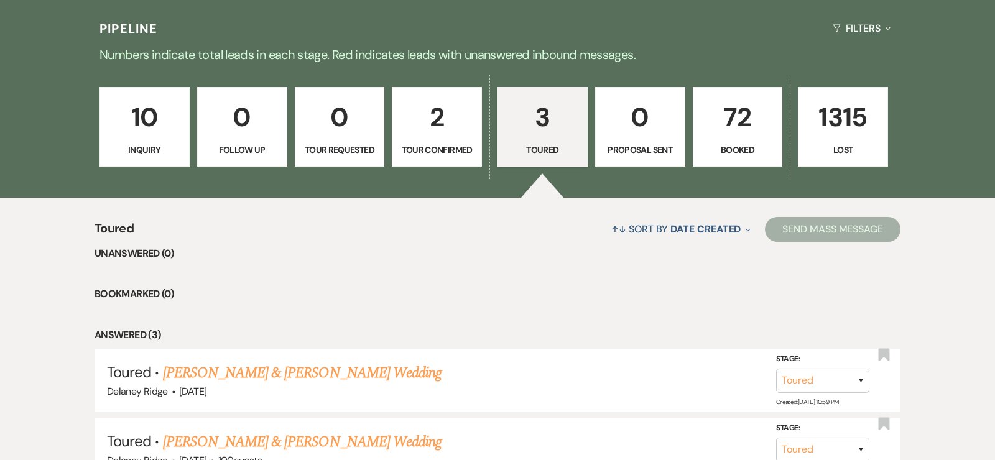
scroll to position [480, 0]
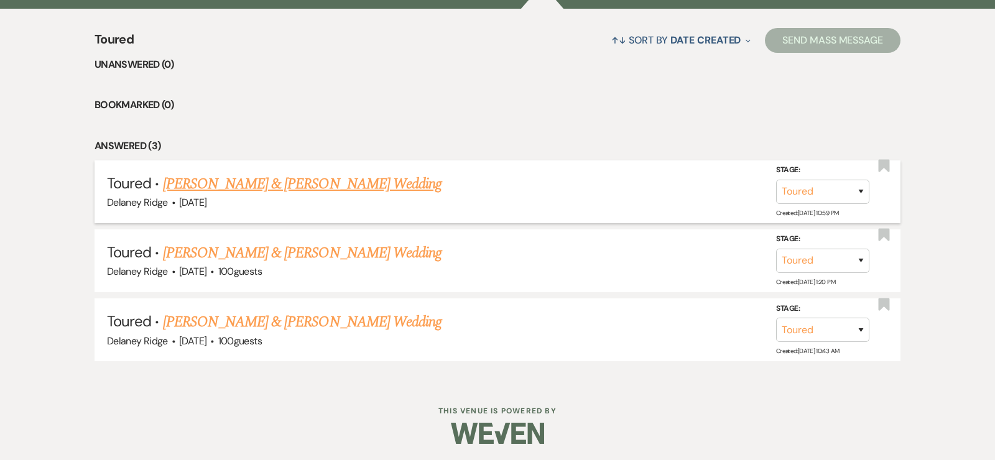
click at [331, 190] on link "Daniel Mueller & Layla Campbell's Wedding" at bounding box center [302, 184] width 278 height 22
select select "5"
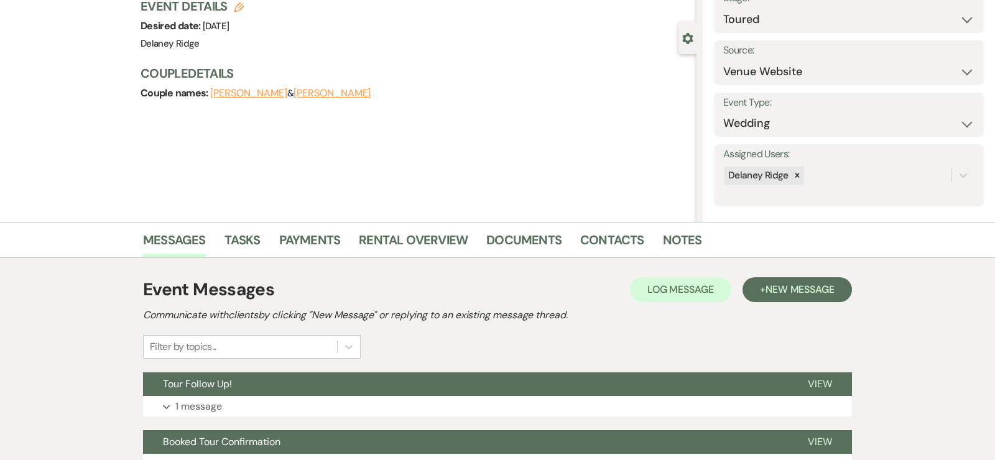
scroll to position [89, 0]
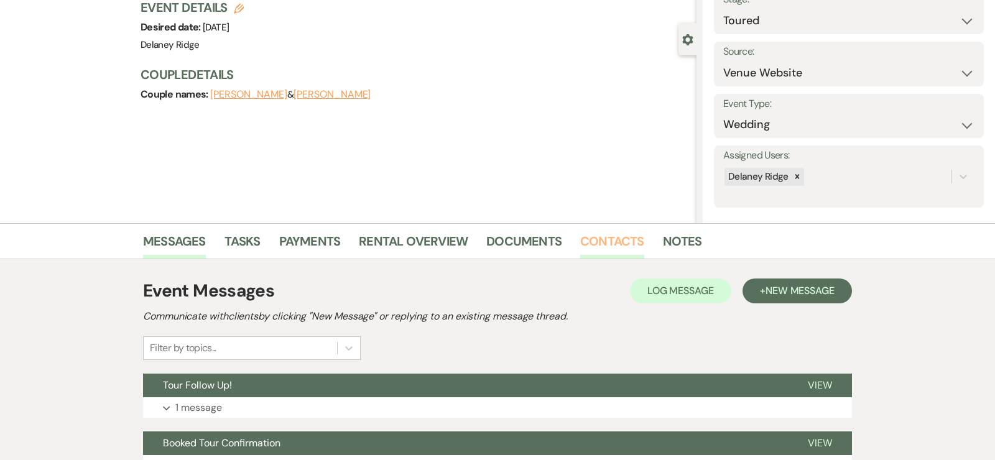
click at [621, 242] on link "Contacts" at bounding box center [612, 244] width 64 height 27
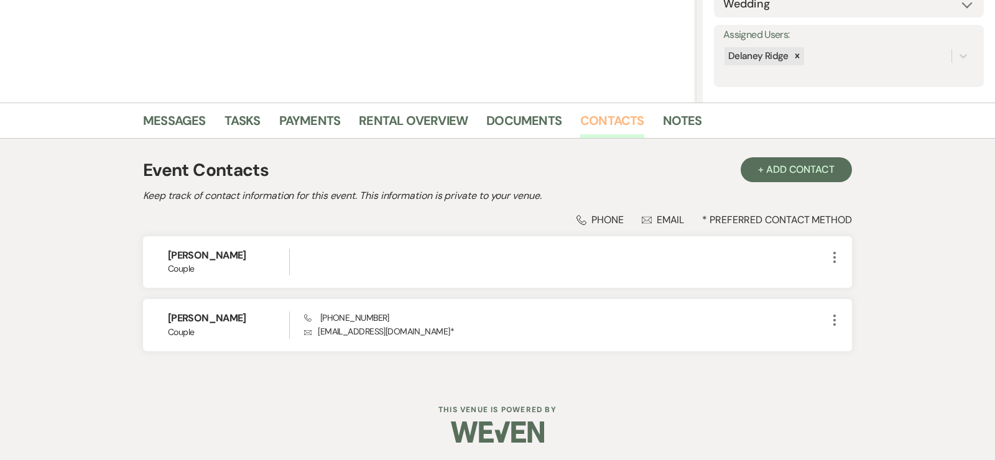
scroll to position [201, 0]
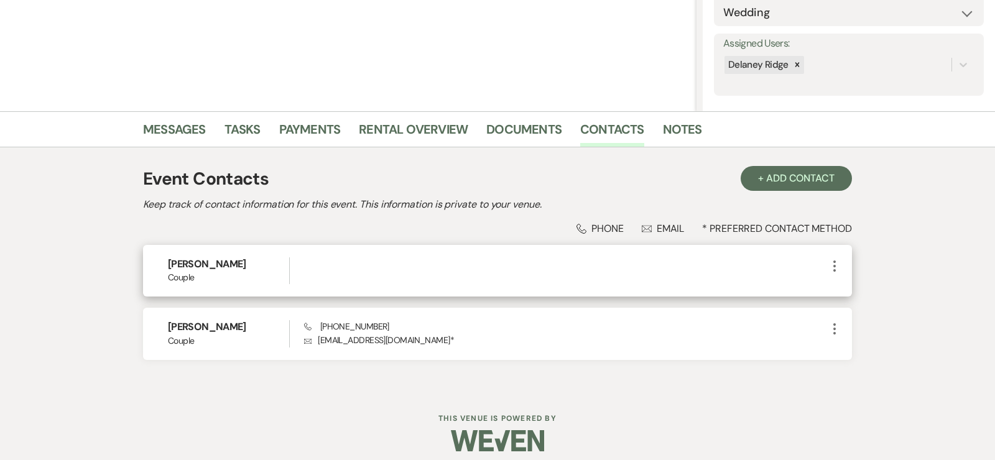
click at [835, 262] on icon "More" at bounding box center [834, 266] width 15 height 15
click at [851, 285] on icon "Pencil" at bounding box center [847, 290] width 10 height 10
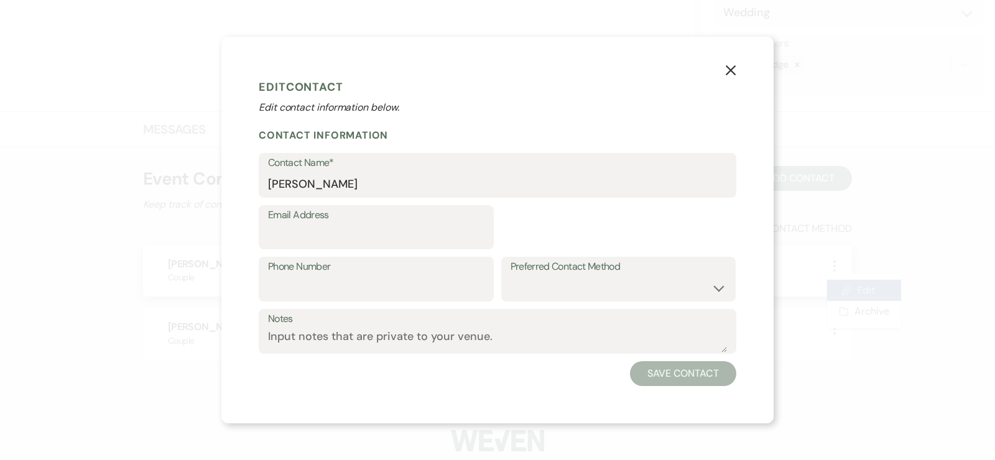
select select "1"
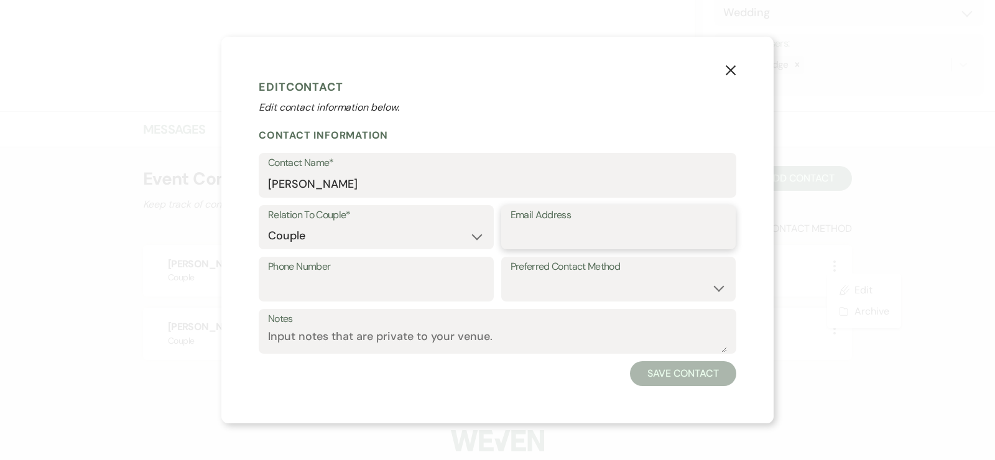
click at [538, 233] on input "Email Address" at bounding box center [618, 236] width 216 height 24
click at [380, 267] on label "Phone Number" at bounding box center [376, 267] width 216 height 18
click at [380, 276] on input "Phone Number" at bounding box center [376, 288] width 216 height 24
click at [571, 273] on label "Preferred Contact Method" at bounding box center [618, 267] width 216 height 18
click at [572, 283] on select "Email Phone Text" at bounding box center [618, 288] width 216 height 24
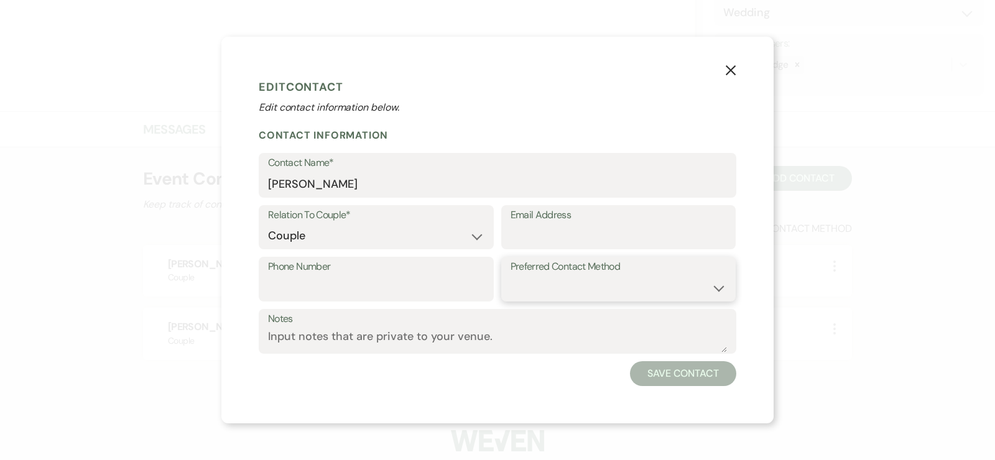
select select "email"
click at [510, 276] on select "Email Phone Text" at bounding box center [618, 288] width 216 height 24
click at [563, 247] on input "Email Address" at bounding box center [618, 236] width 216 height 24
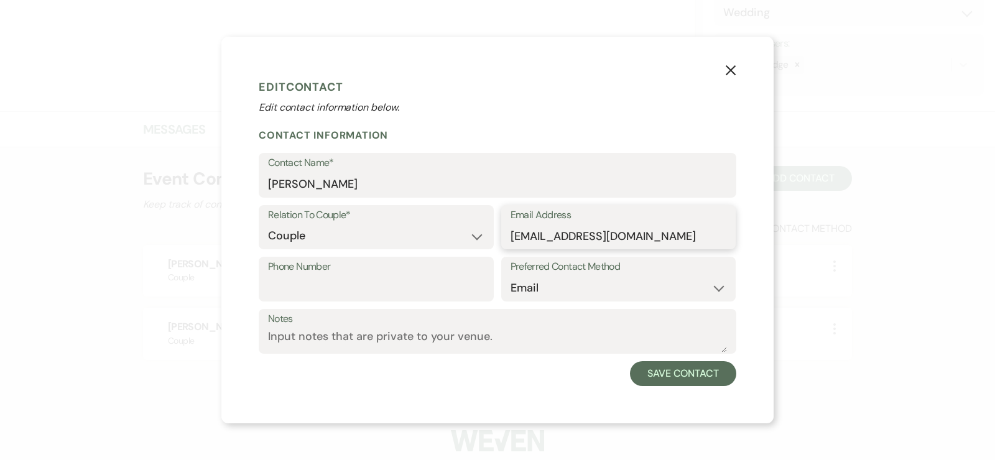
type input "dmueller5401@gmail.com"
click at [576, 83] on h1 "Edit Contact" at bounding box center [497, 87] width 477 height 19
click at [680, 380] on button "Save Contact" at bounding box center [683, 373] width 106 height 25
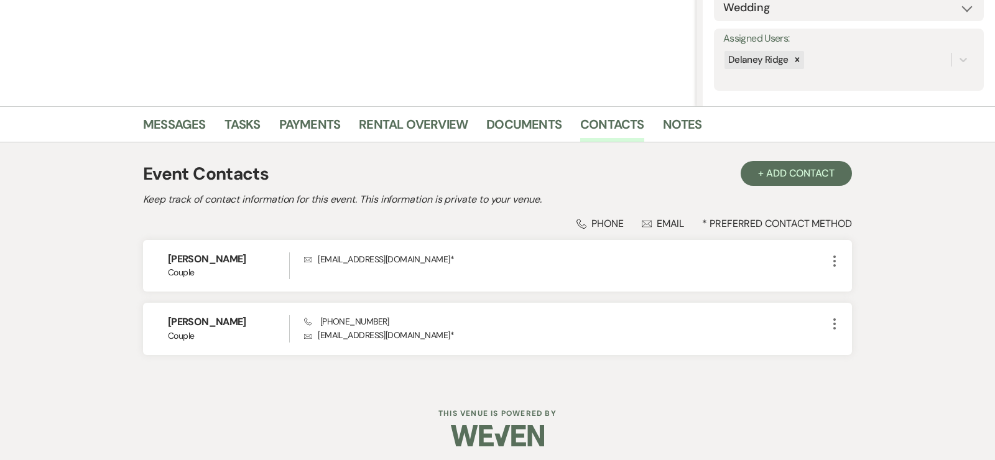
scroll to position [209, 0]
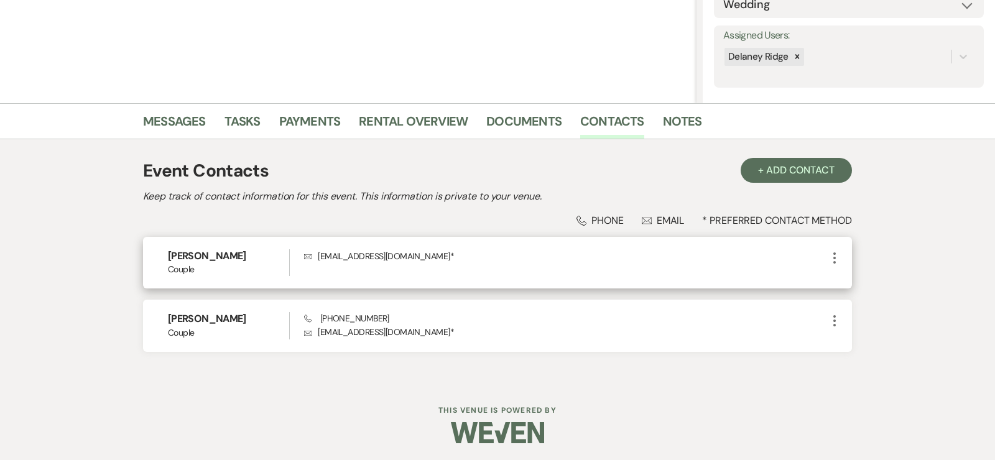
click at [839, 264] on icon "More" at bounding box center [834, 258] width 15 height 15
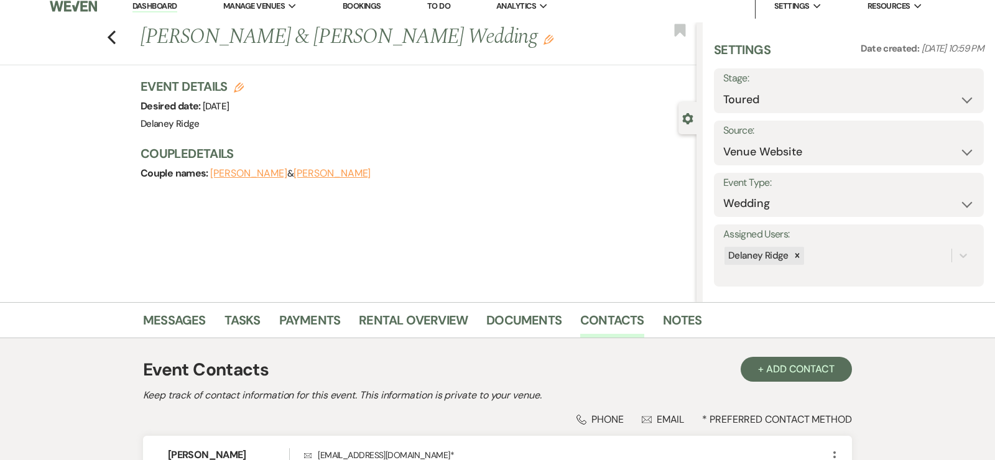
scroll to position [0, 0]
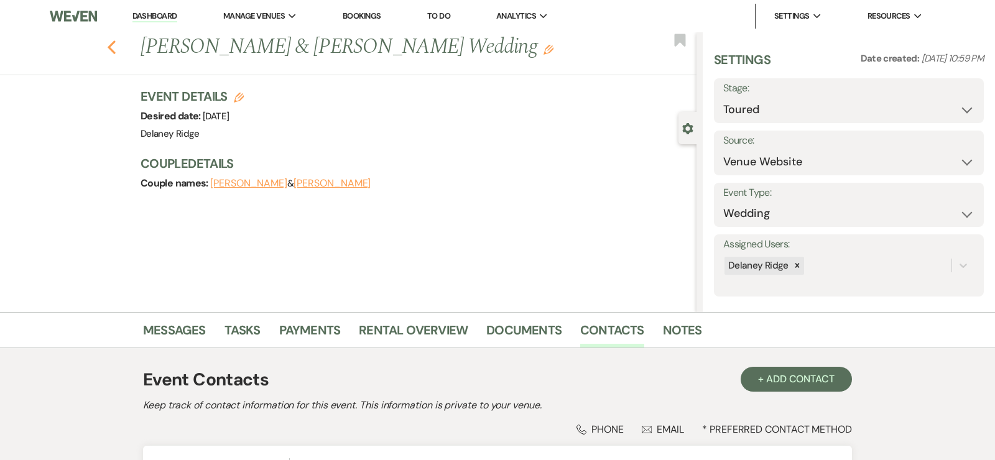
click at [114, 53] on icon "Previous" at bounding box center [111, 47] width 9 height 15
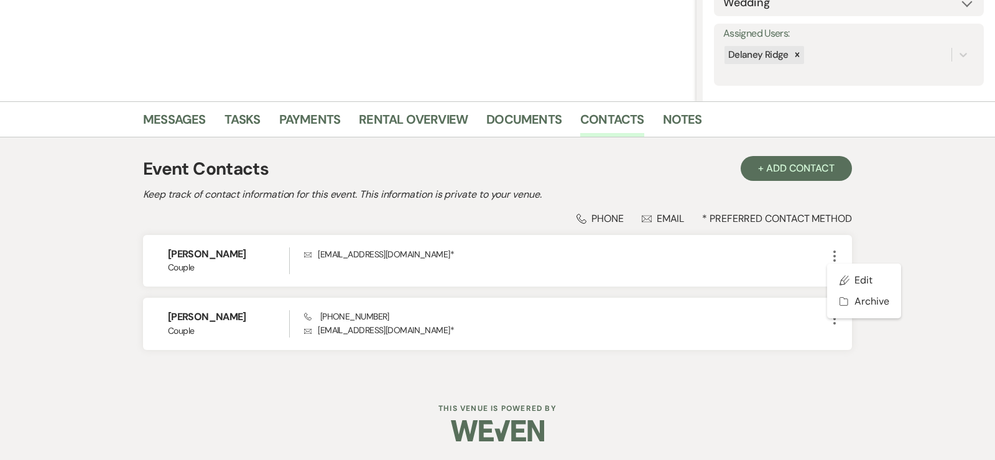
select select "5"
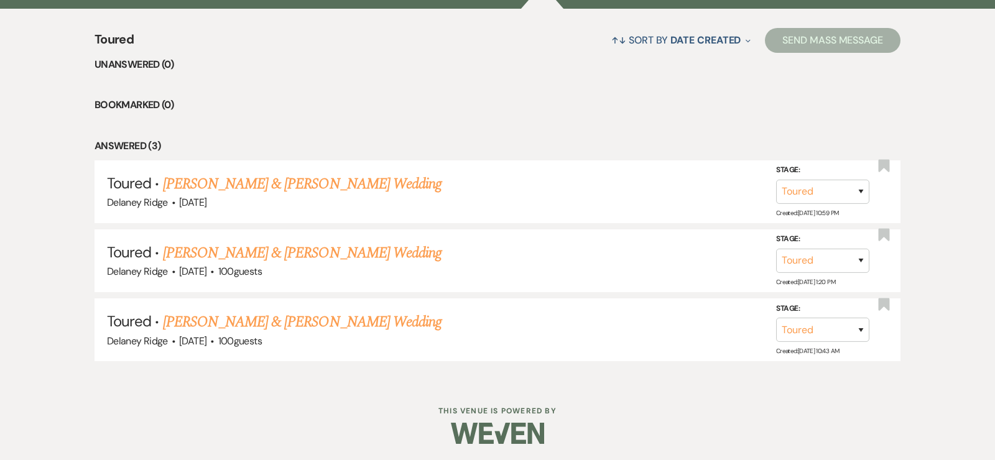
click at [331, 129] on ul "Unanswered (0) Bookmarked (0) Answered (3) Toured · Daniel Mueller & Layla Camp…" at bounding box center [497, 209] width 806 height 305
